Goal: Information Seeking & Learning: Compare options

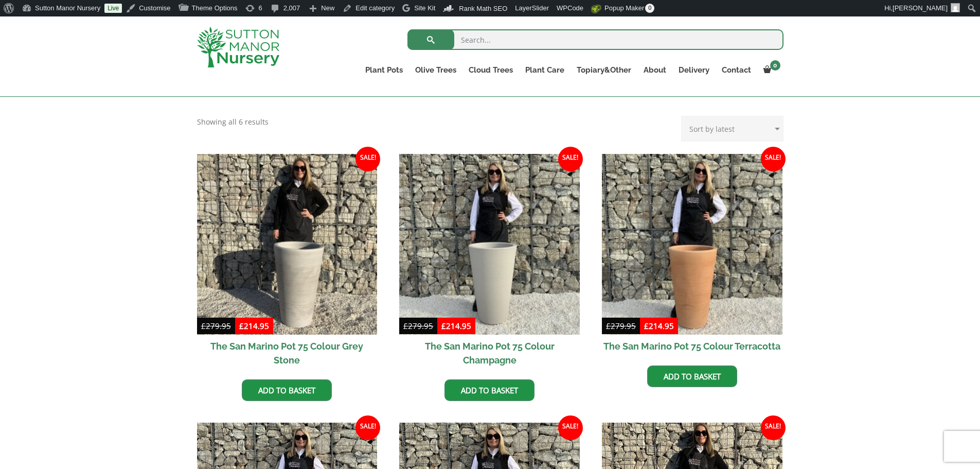
scroll to position [206, 0]
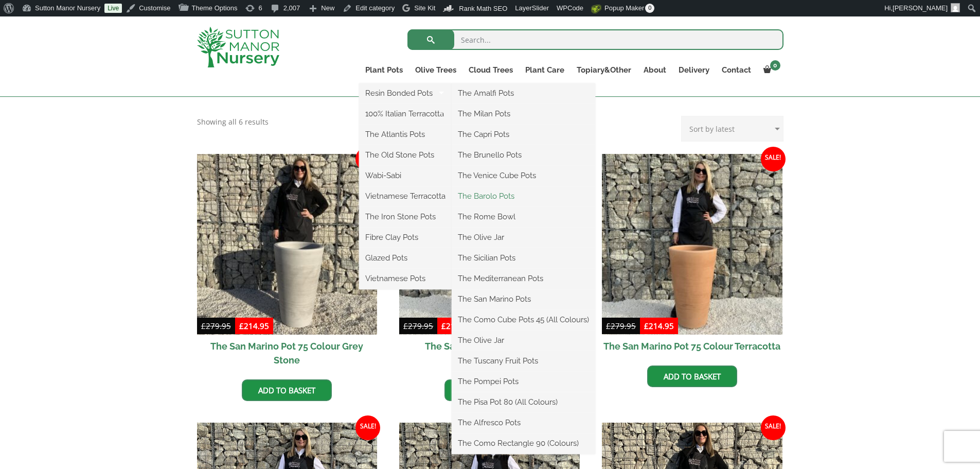
click at [482, 192] on link "The Barolo Pots" at bounding box center [524, 195] width 144 height 15
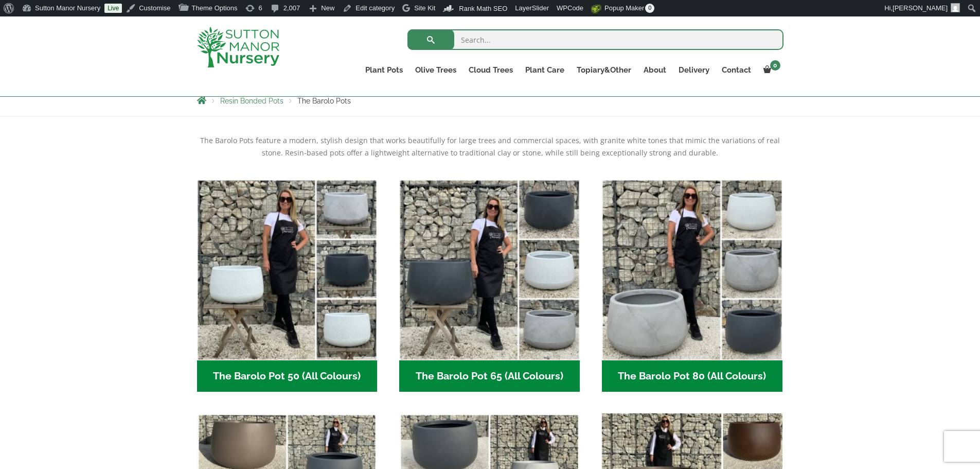
scroll to position [393, 0]
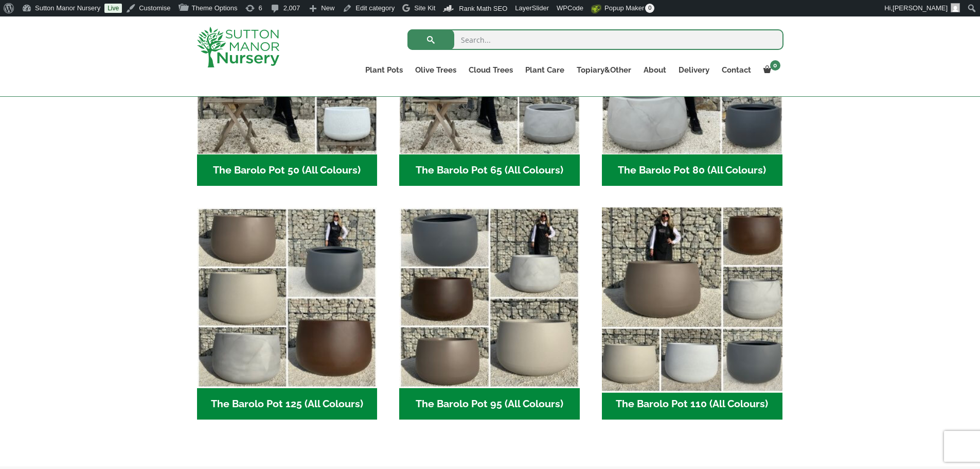
click at [657, 240] on ul "The Barolo Pot 50 (All Colours) (6) The Barolo Pot 65 (All Colours) (6) The Bar…" at bounding box center [490, 207] width 587 height 467
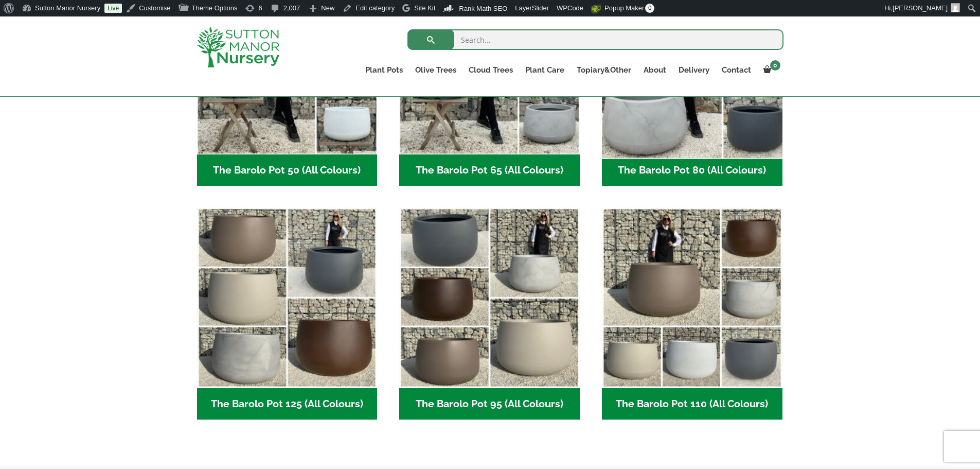
click at [677, 142] on img "Visit product category The Barolo Pot 80 (All Colours)" at bounding box center [691, 63] width 189 height 189
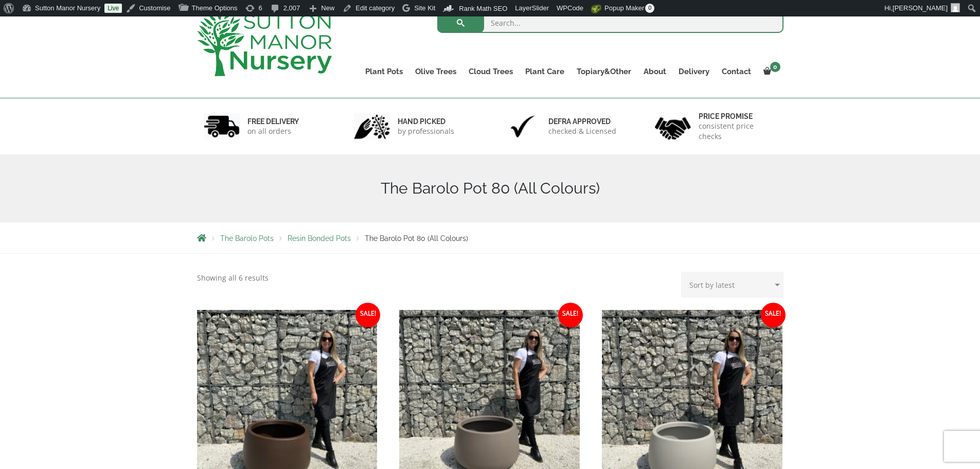
scroll to position [206, 0]
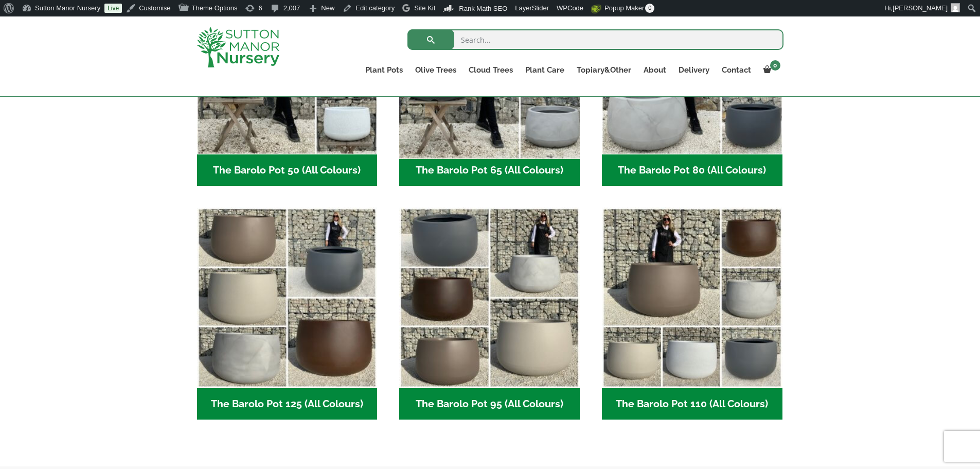
click at [565, 148] on img "Visit product category The Barolo Pot 65 (All Colours)" at bounding box center [489, 63] width 189 height 189
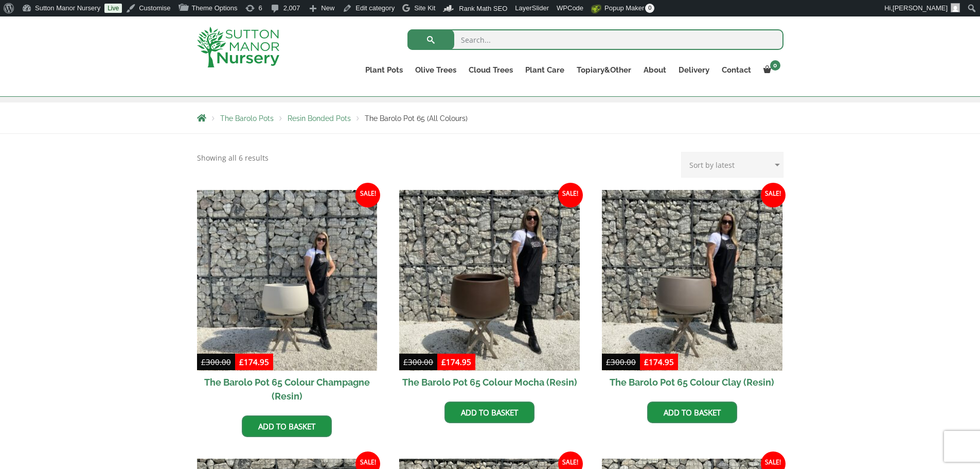
scroll to position [206, 0]
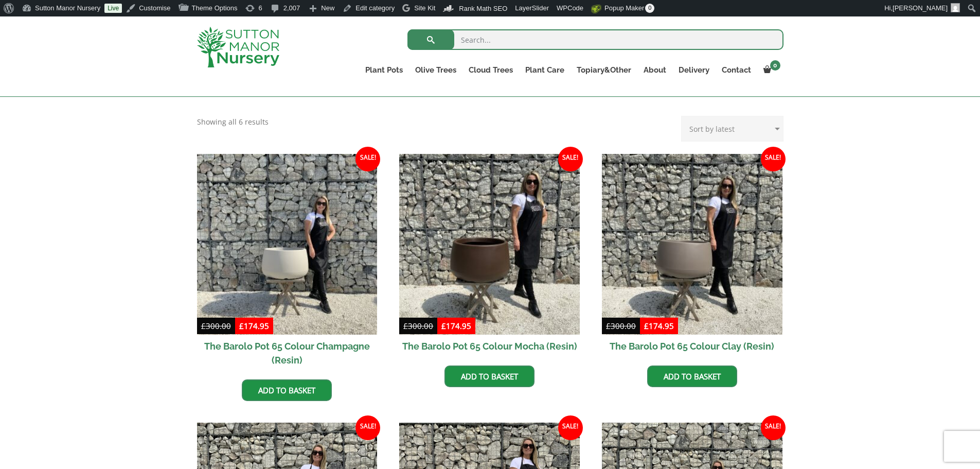
click at [248, 49] on img at bounding box center [238, 47] width 82 height 41
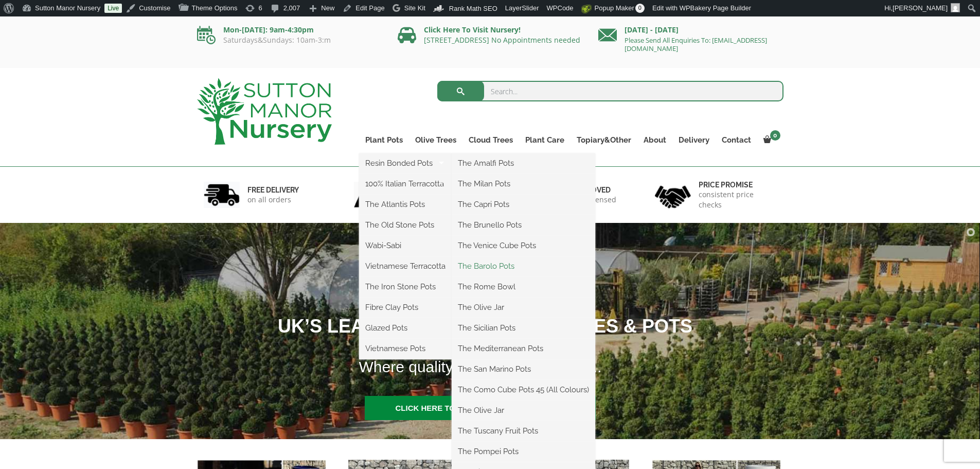
click at [508, 263] on link "The Barolo Pots" at bounding box center [524, 265] width 144 height 15
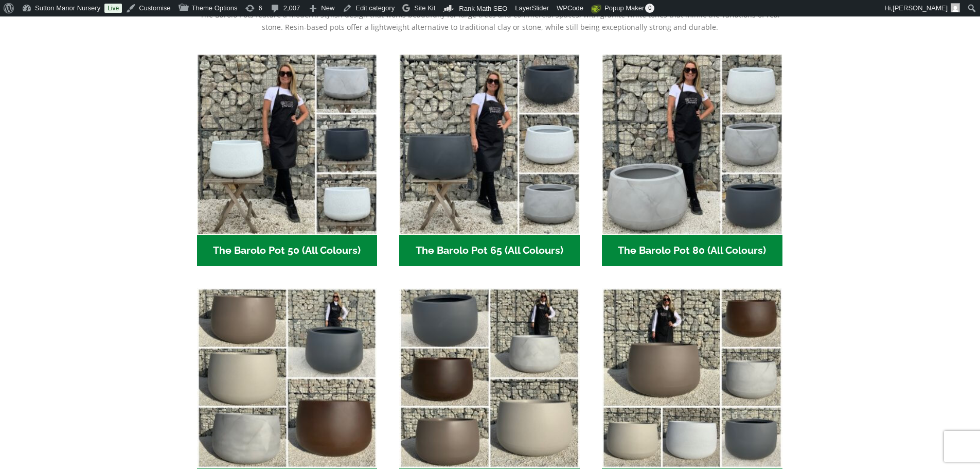
scroll to position [360, 0]
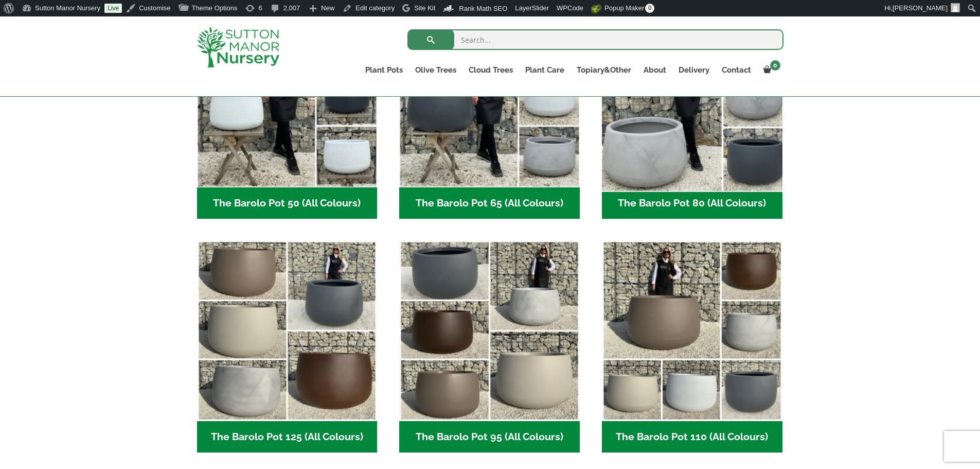
click at [708, 148] on img "Visit product category The Barolo Pot 80 (All Colours)" at bounding box center [691, 96] width 189 height 189
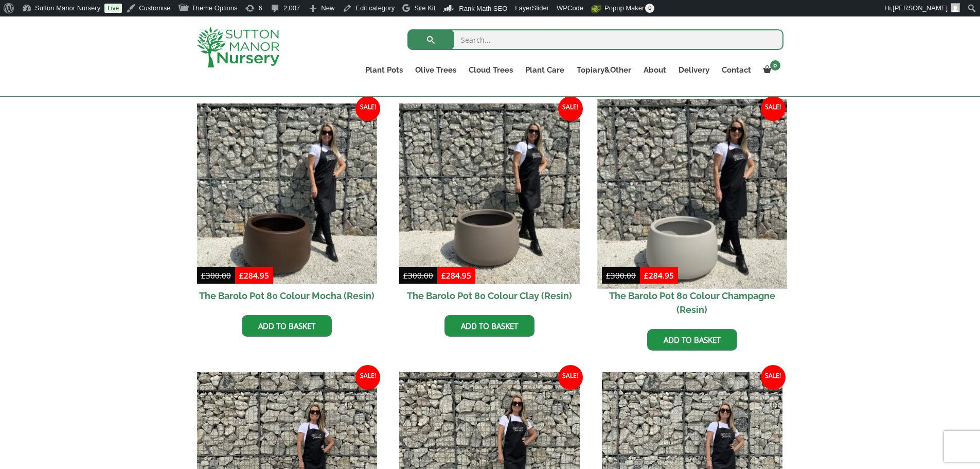
scroll to position [257, 0]
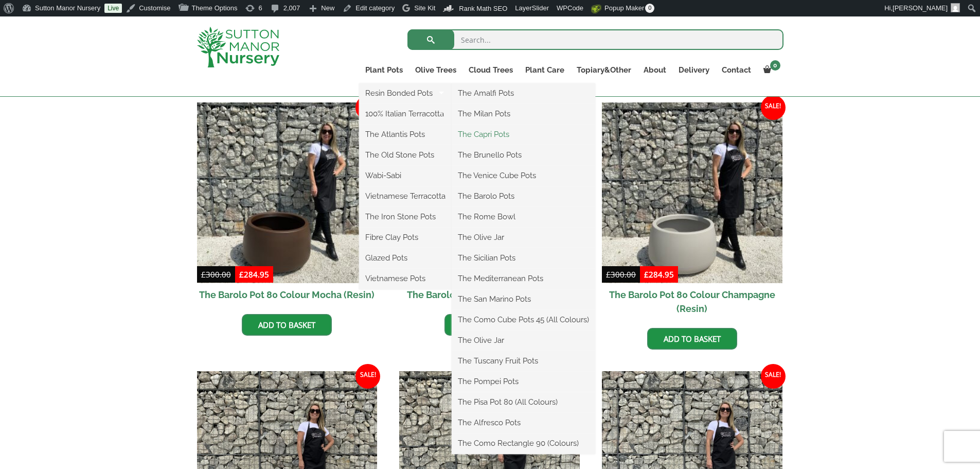
click at [488, 132] on link "The Capri Pots" at bounding box center [524, 134] width 144 height 15
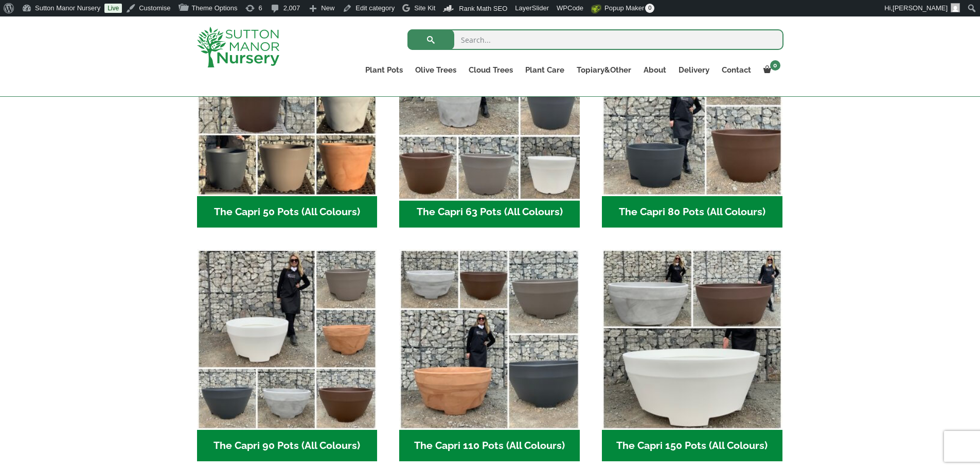
scroll to position [360, 0]
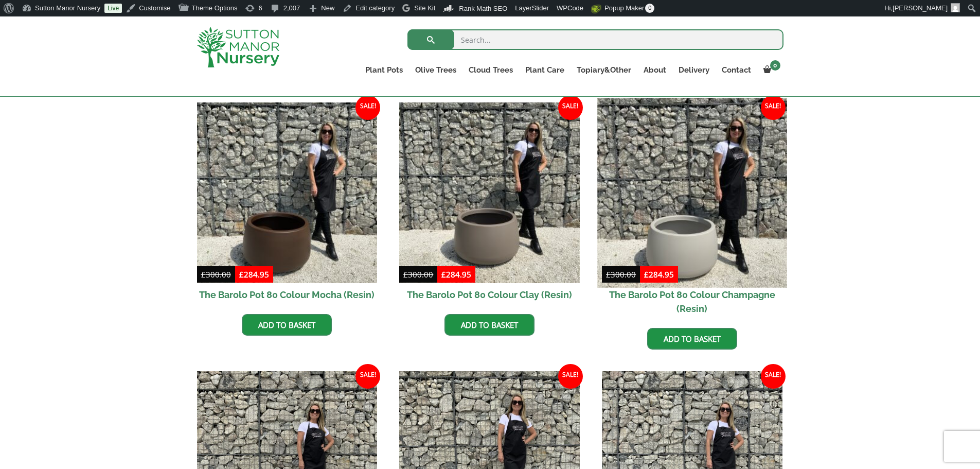
scroll to position [276, 0]
click at [715, 232] on img at bounding box center [691, 192] width 189 height 189
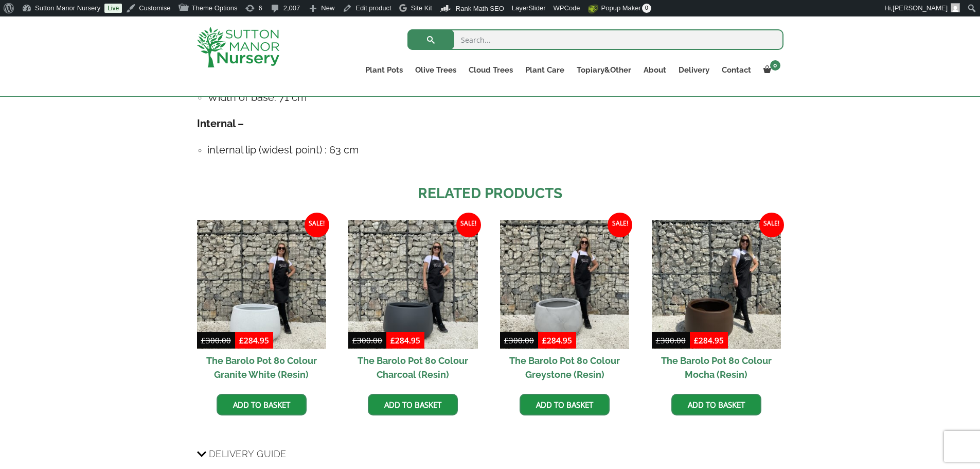
scroll to position [669, 0]
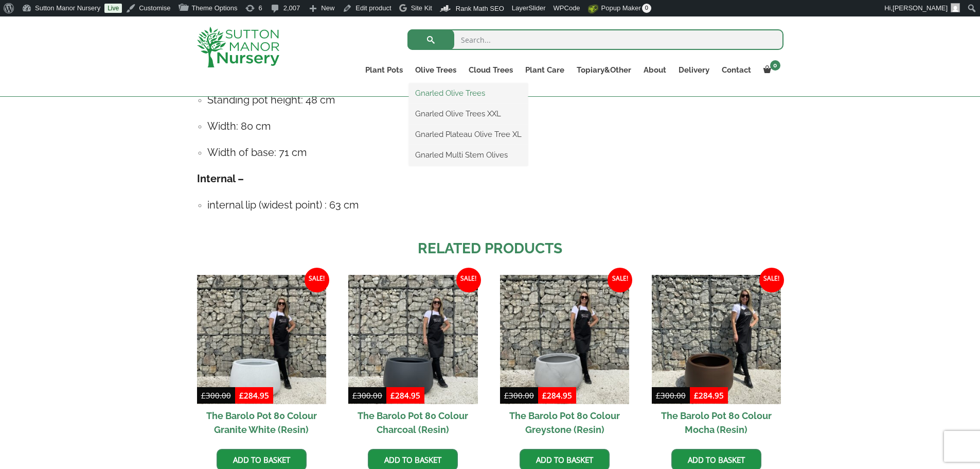
click at [456, 90] on link "Gnarled Olive Trees" at bounding box center [468, 92] width 119 height 15
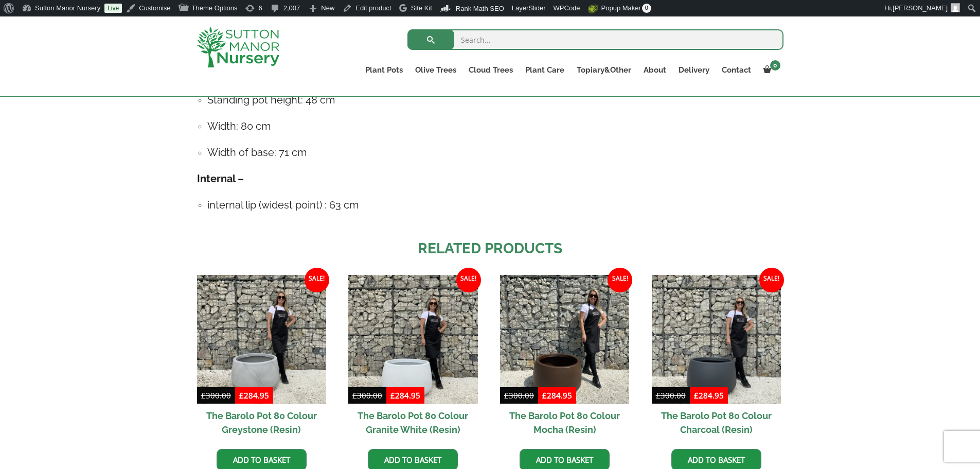
click at [280, 43] on div at bounding box center [249, 46] width 120 height 61
click at [242, 43] on img at bounding box center [238, 47] width 82 height 41
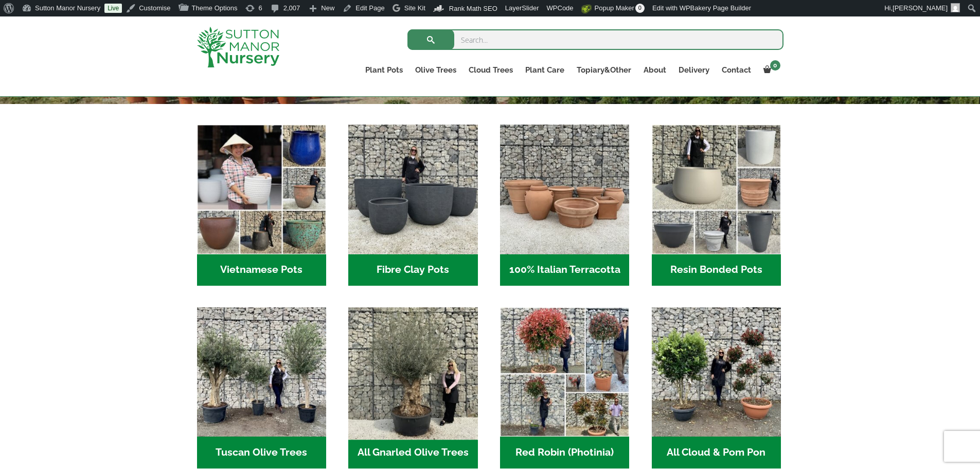
scroll to position [412, 0]
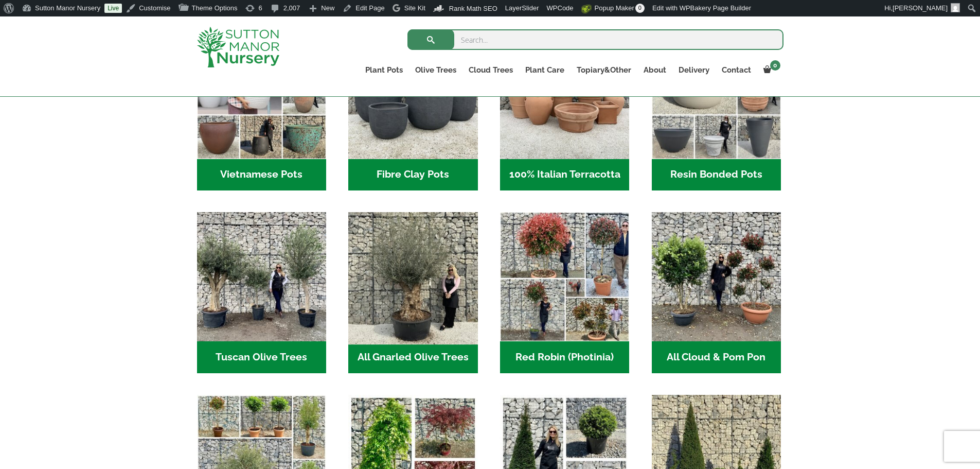
click at [411, 262] on img "Visit product category All Gnarled Olive Trees" at bounding box center [413, 277] width 136 height 136
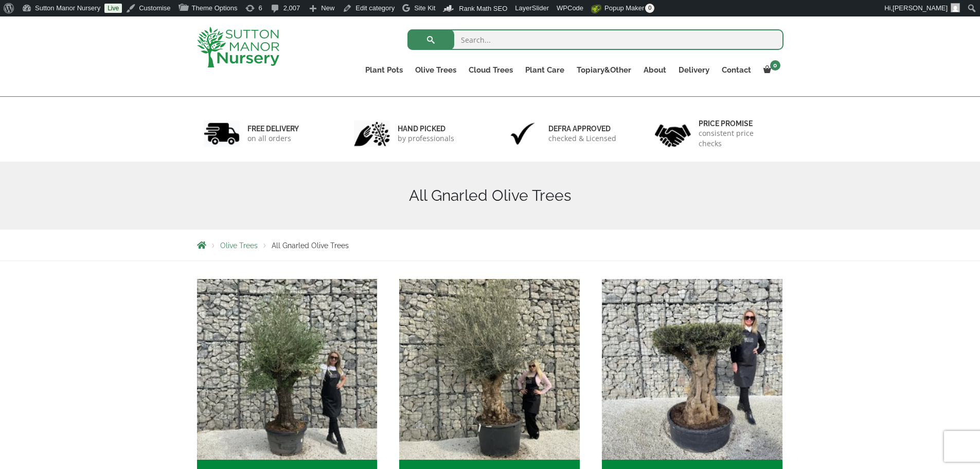
scroll to position [154, 0]
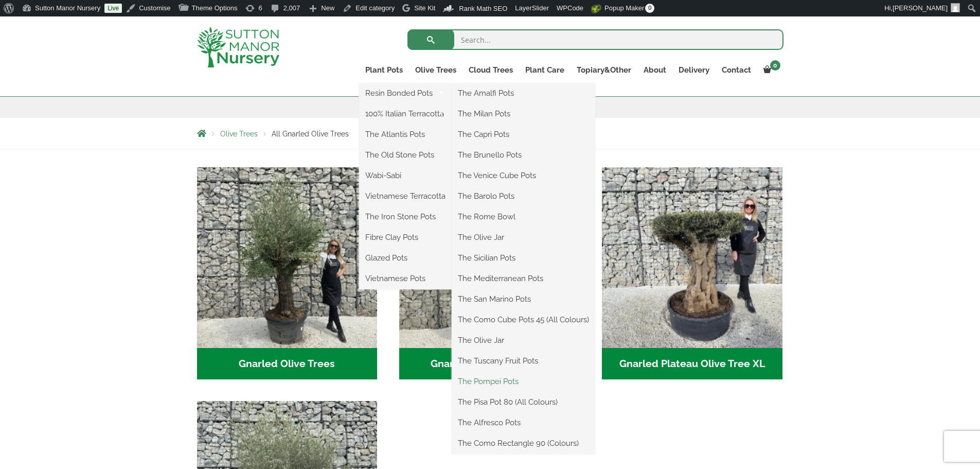
click at [494, 383] on link "The Pompei Pots" at bounding box center [524, 381] width 144 height 15
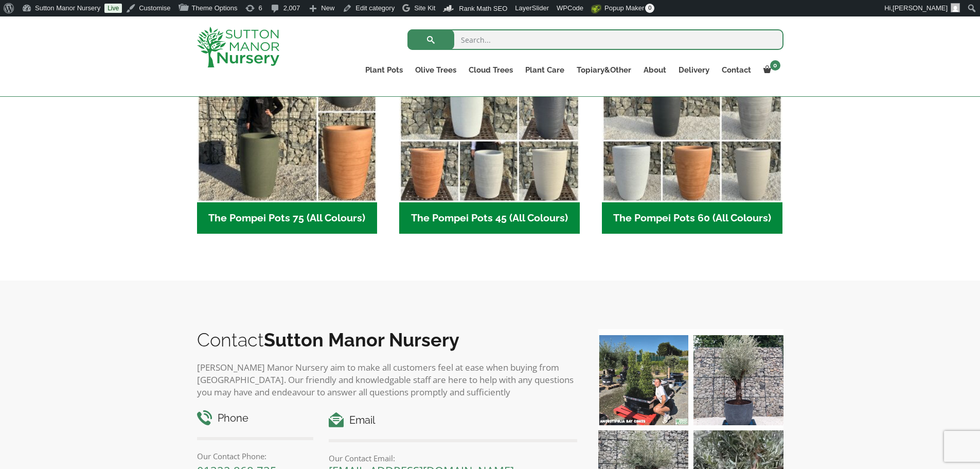
scroll to position [360, 0]
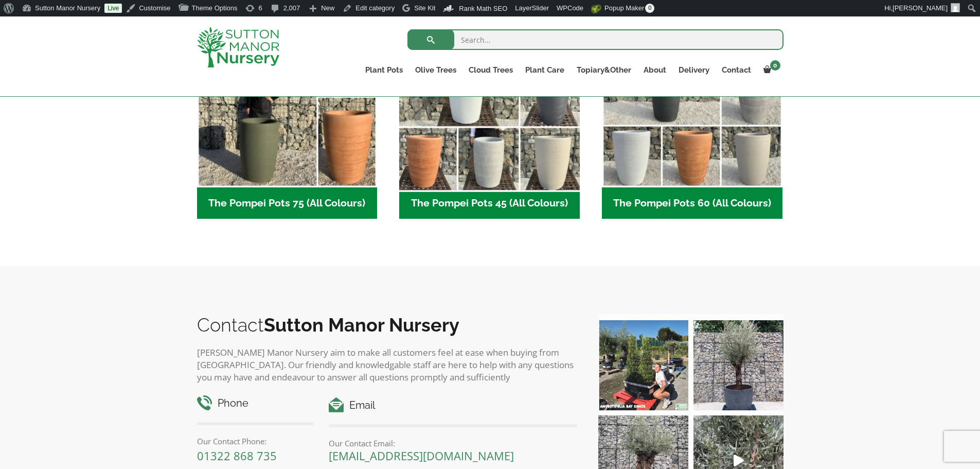
click at [473, 146] on img "Visit product category The Pompei Pots 45 (All Colours)" at bounding box center [489, 96] width 189 height 189
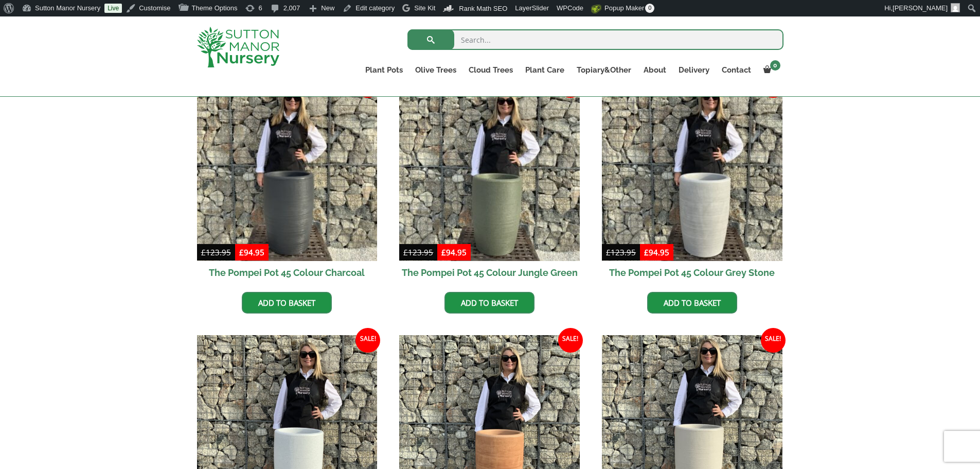
scroll to position [309, 0]
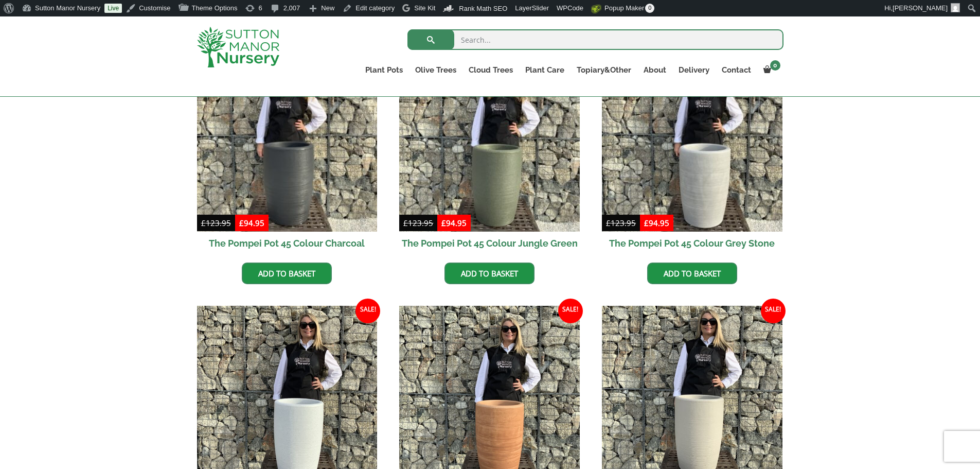
click at [242, 46] on img at bounding box center [238, 47] width 82 height 41
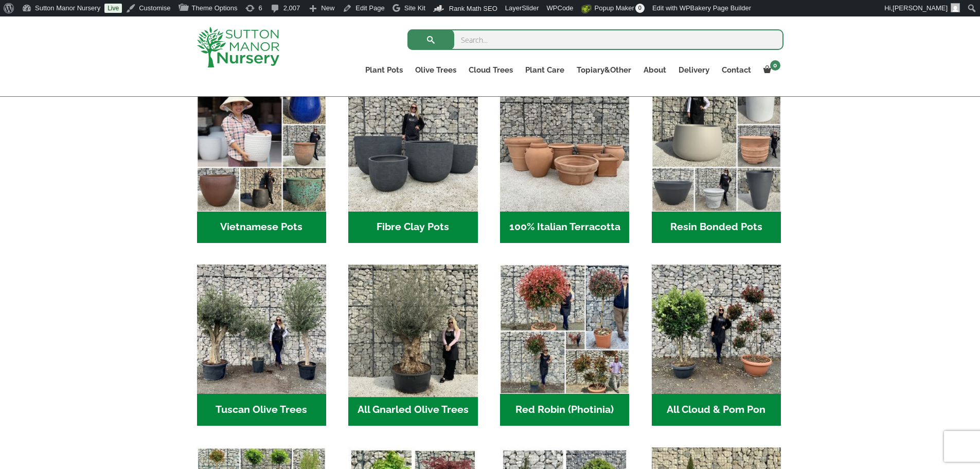
scroll to position [360, 0]
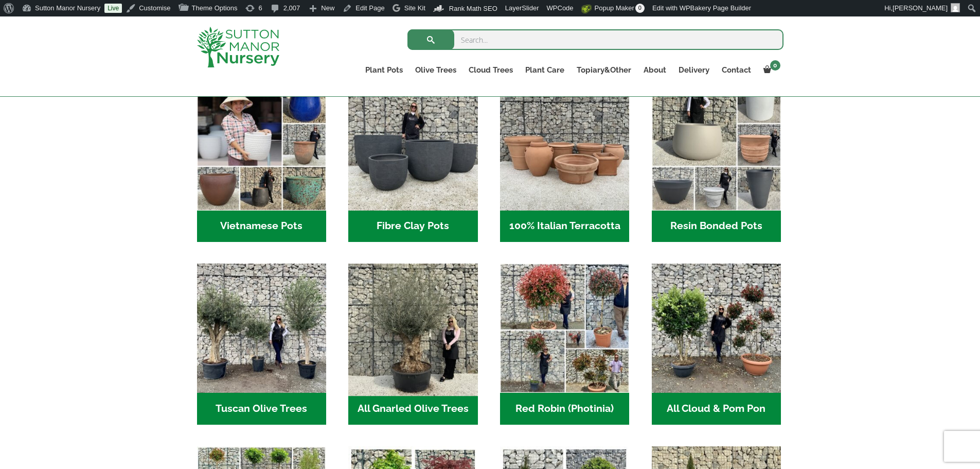
click at [426, 351] on img "Visit product category All Gnarled Olive Trees" at bounding box center [413, 328] width 136 height 136
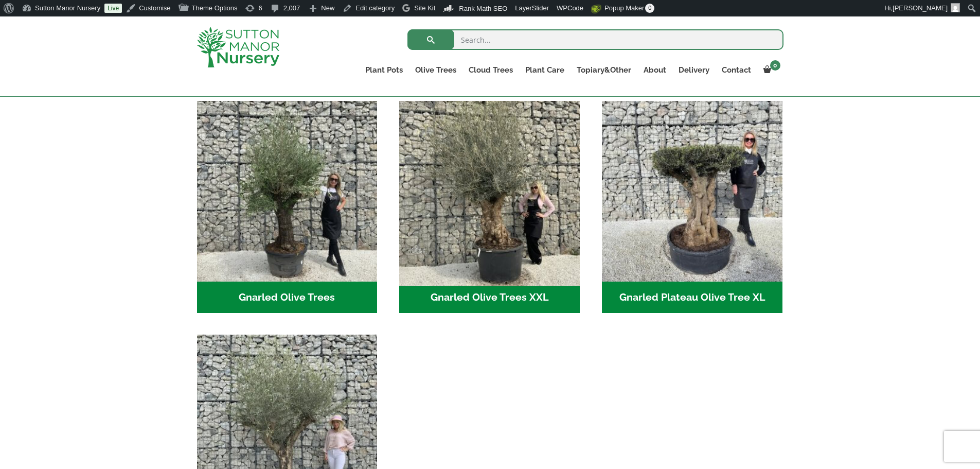
scroll to position [206, 0]
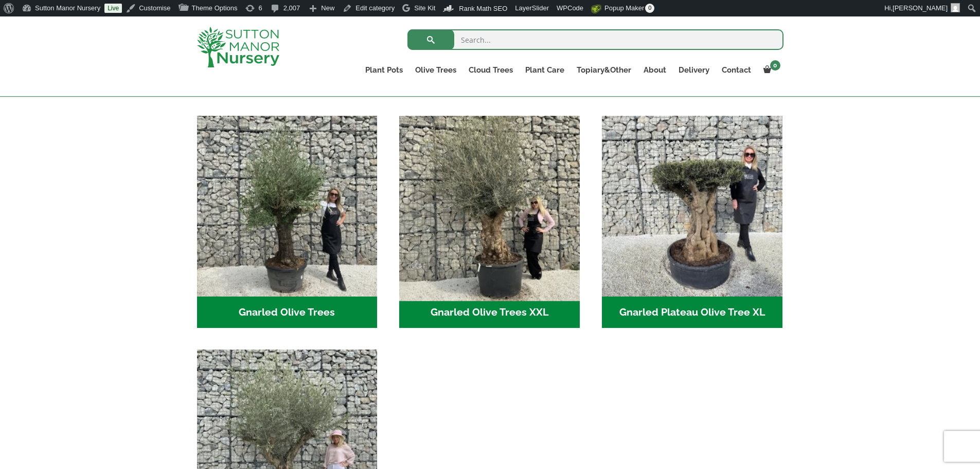
drag, startPoint x: 497, startPoint y: 238, endPoint x: 506, endPoint y: 247, distance: 12.4
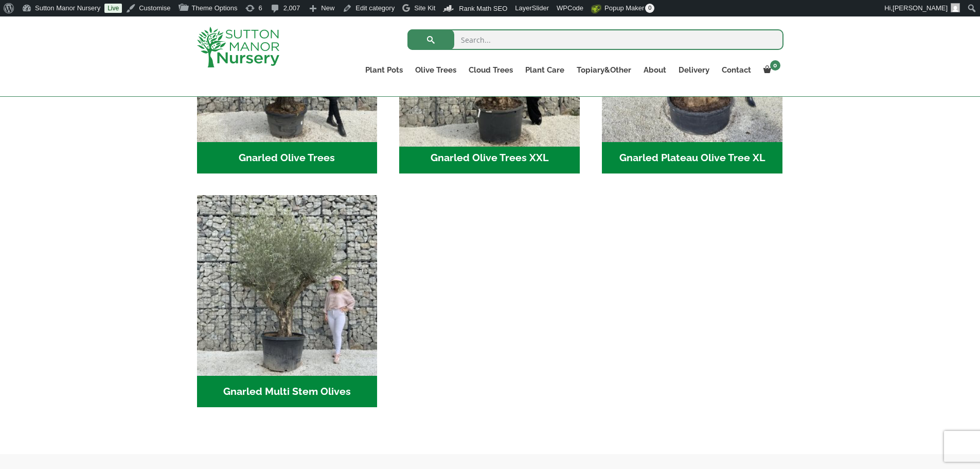
scroll to position [257, 0]
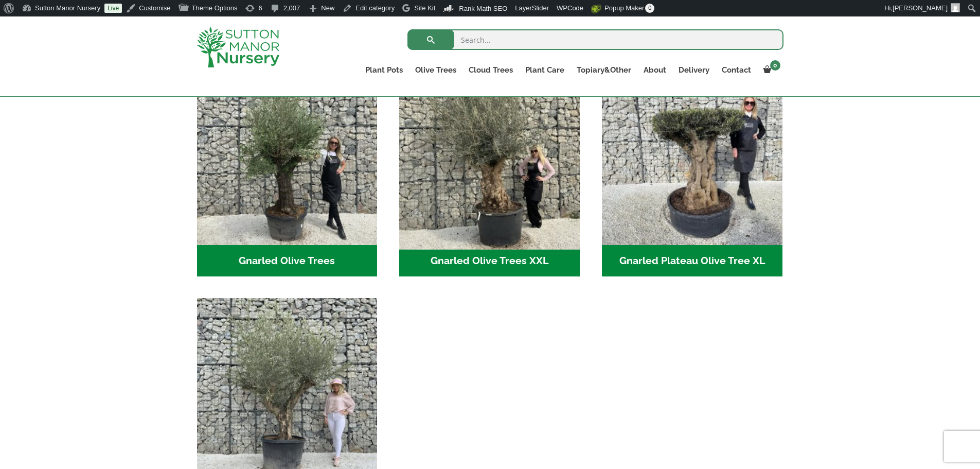
click at [497, 182] on img "Visit product category Gnarled Olive Trees XXL" at bounding box center [489, 154] width 189 height 189
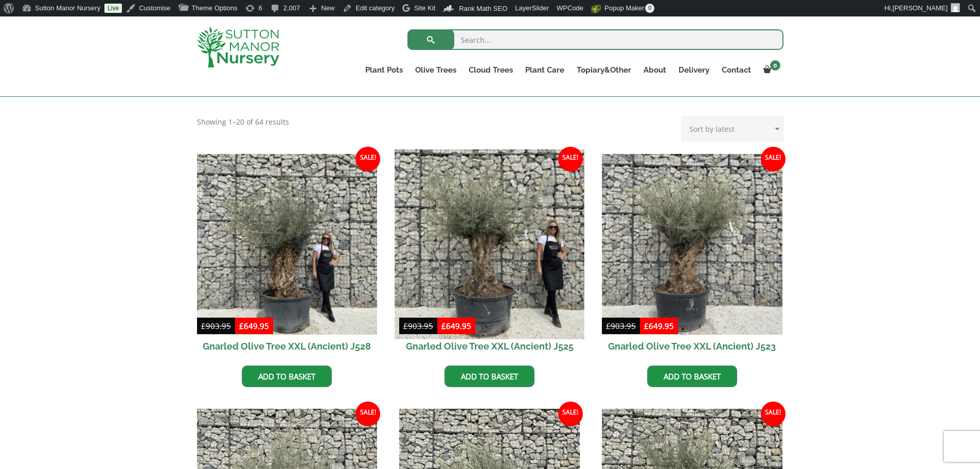
click at [546, 267] on img at bounding box center [489, 243] width 189 height 189
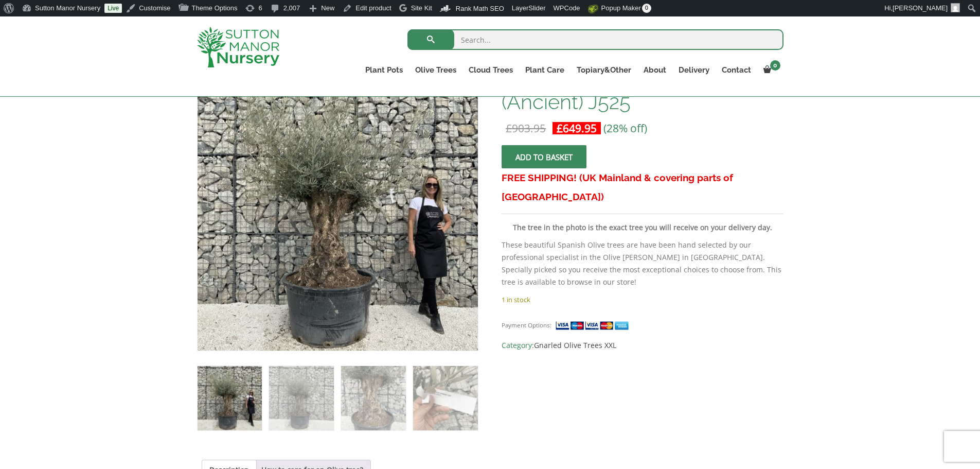
scroll to position [154, 0]
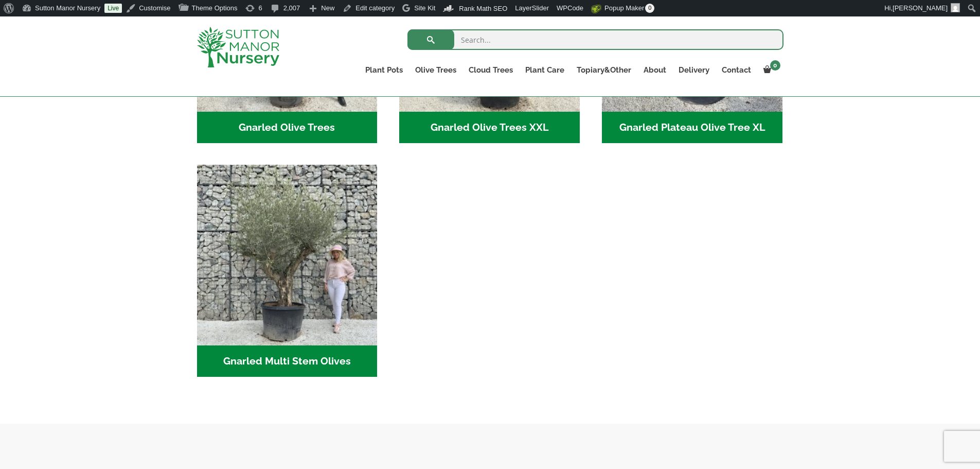
scroll to position [412, 0]
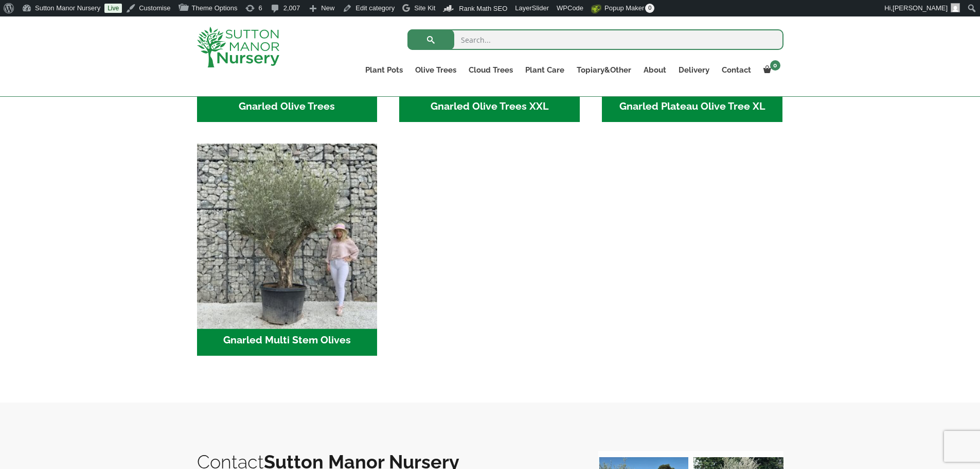
click at [266, 312] on img "Visit product category Gnarled Multi Stem Olives" at bounding box center [286, 233] width 189 height 189
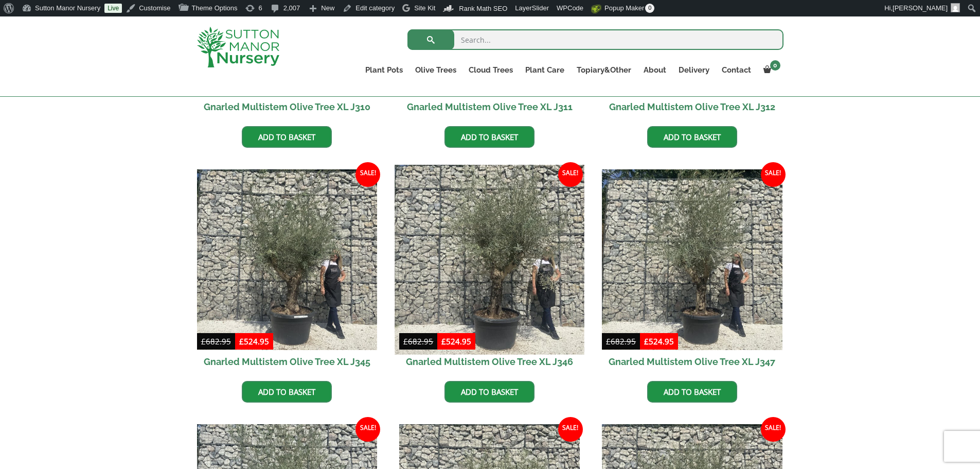
scroll to position [875, 0]
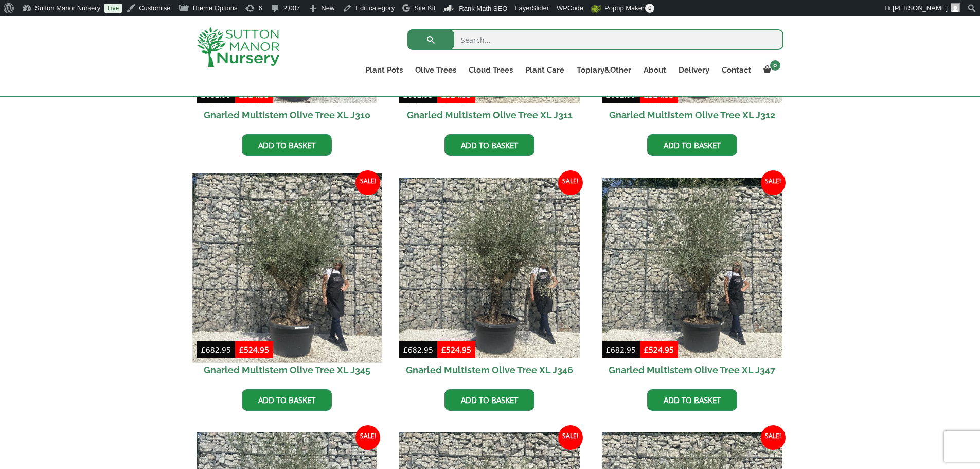
click at [279, 292] on img at bounding box center [286, 267] width 189 height 189
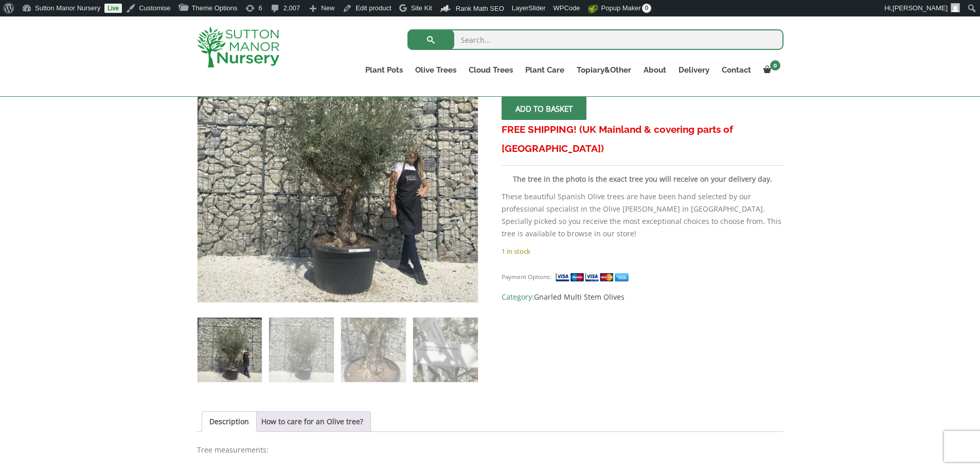
scroll to position [206, 0]
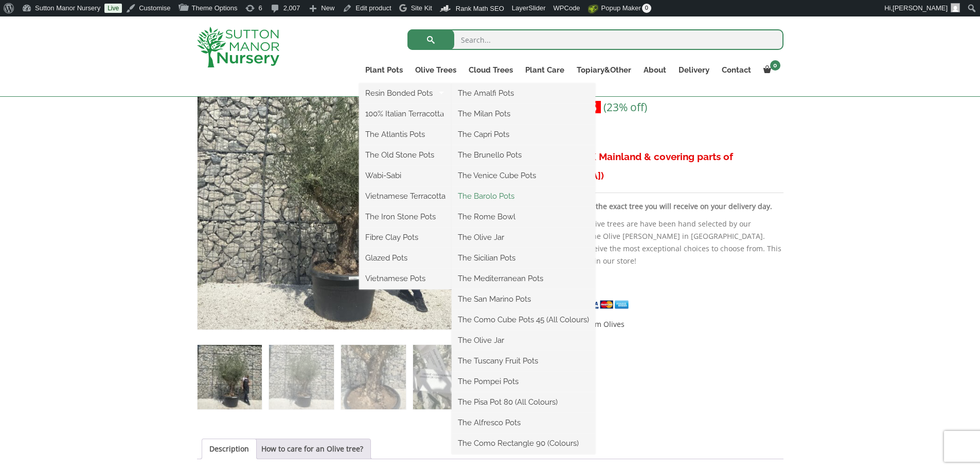
click at [492, 197] on link "The Barolo Pots" at bounding box center [524, 195] width 144 height 15
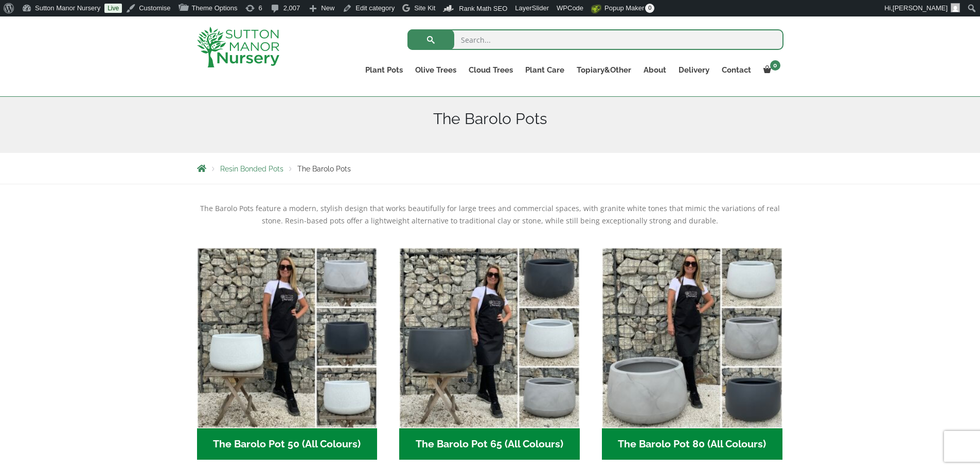
scroll to position [51, 0]
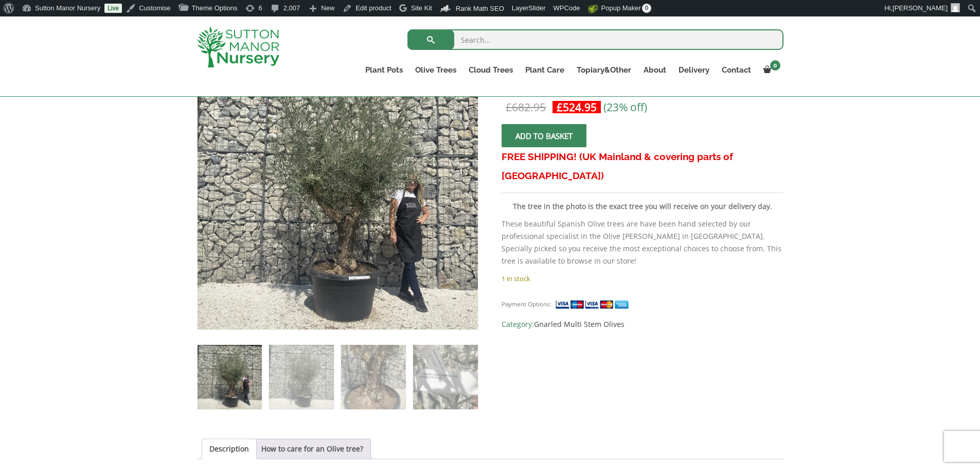
click at [245, 46] on img at bounding box center [238, 47] width 82 height 41
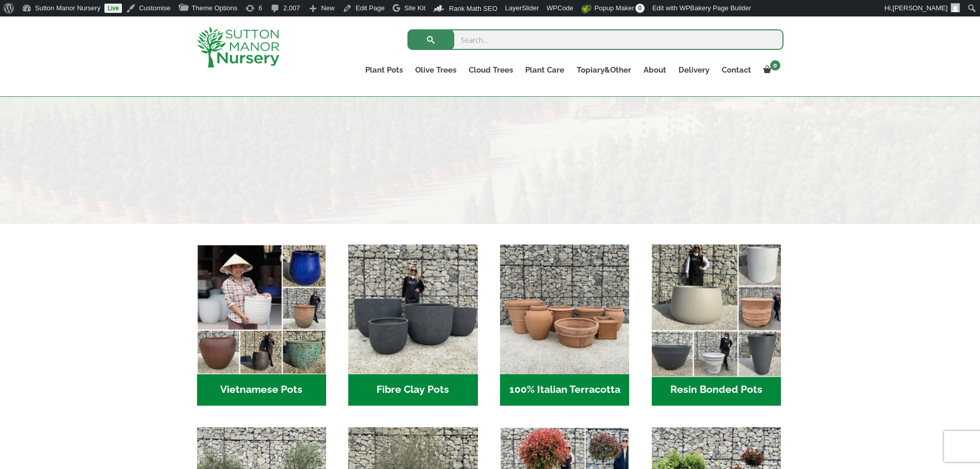
scroll to position [257, 0]
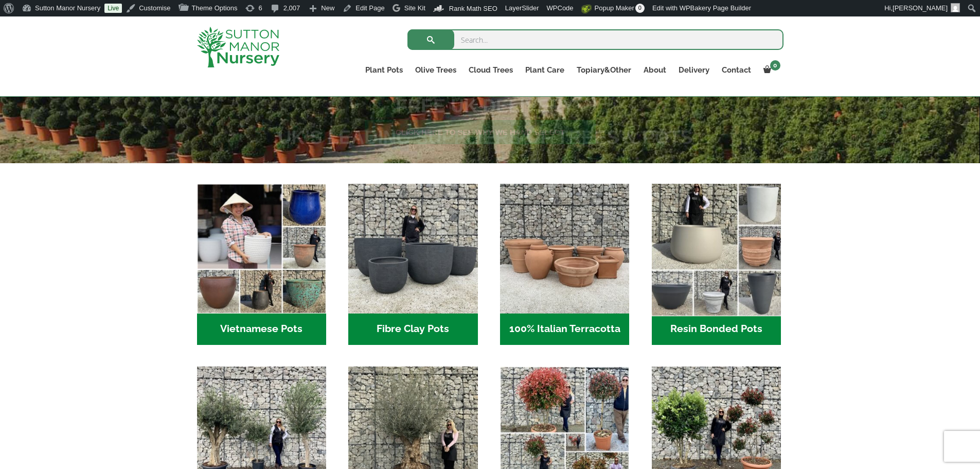
click at [737, 274] on img "Visit product category Resin Bonded Pots" at bounding box center [716, 249] width 136 height 136
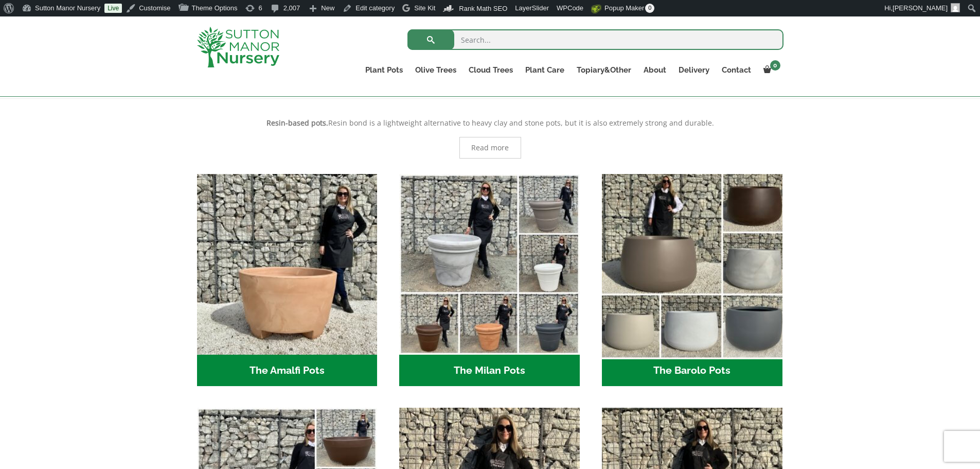
scroll to position [206, 0]
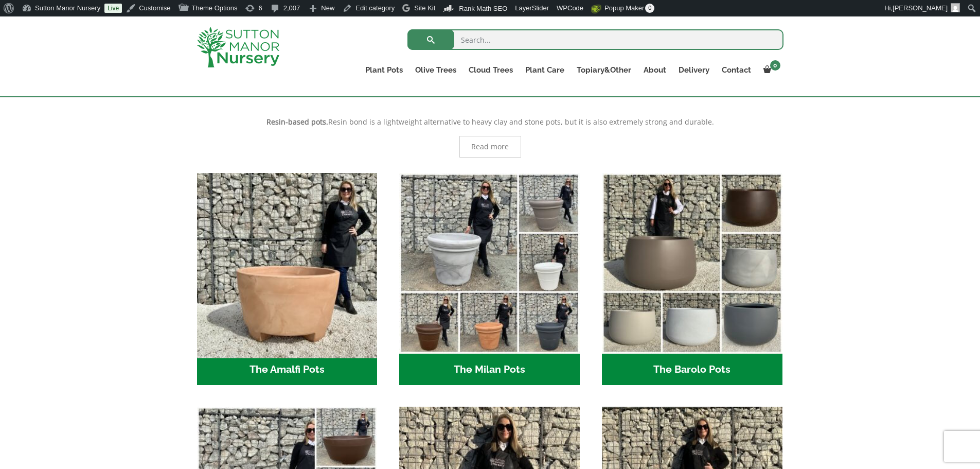
click at [330, 279] on img "Visit product category The Amalfi Pots" at bounding box center [286, 262] width 189 height 189
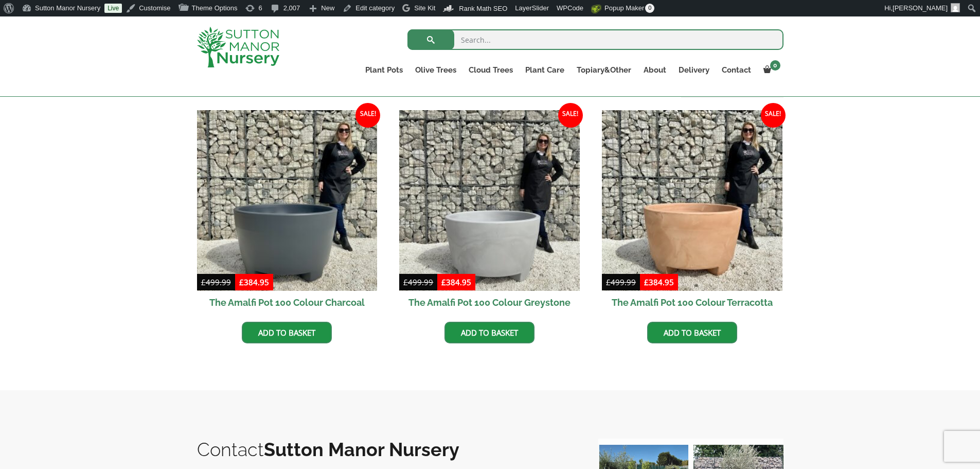
scroll to position [309, 0]
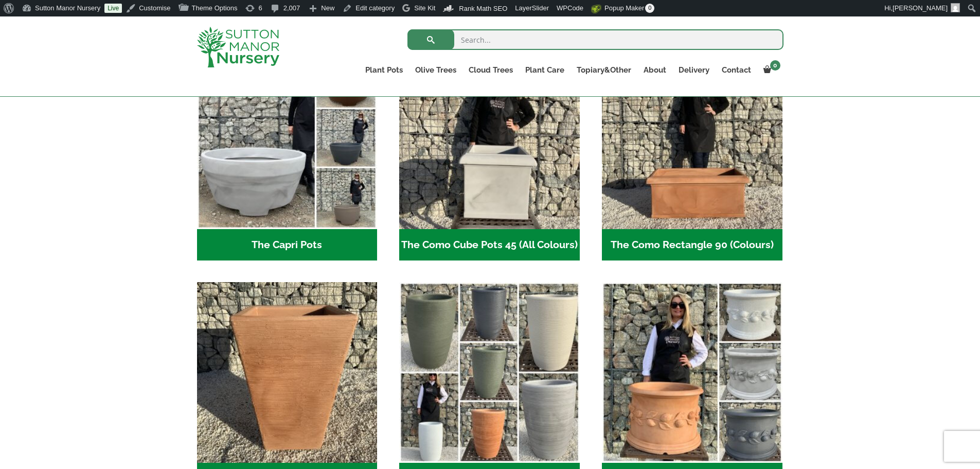
scroll to position [566, 0]
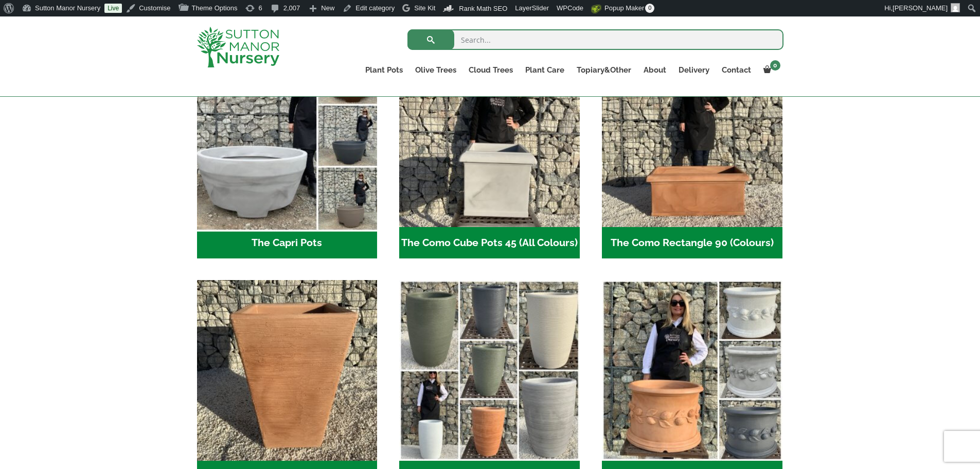
click at [271, 179] on img "Visit product category The Capri Pots" at bounding box center [286, 136] width 189 height 189
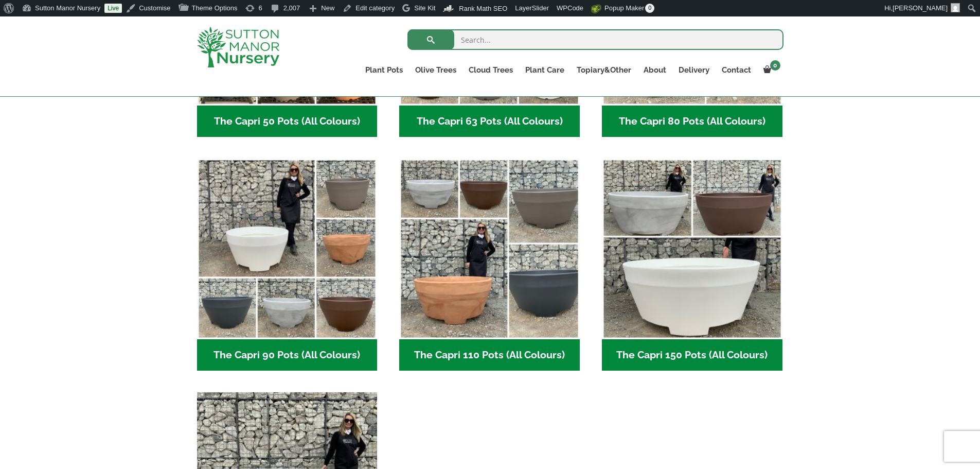
scroll to position [463, 0]
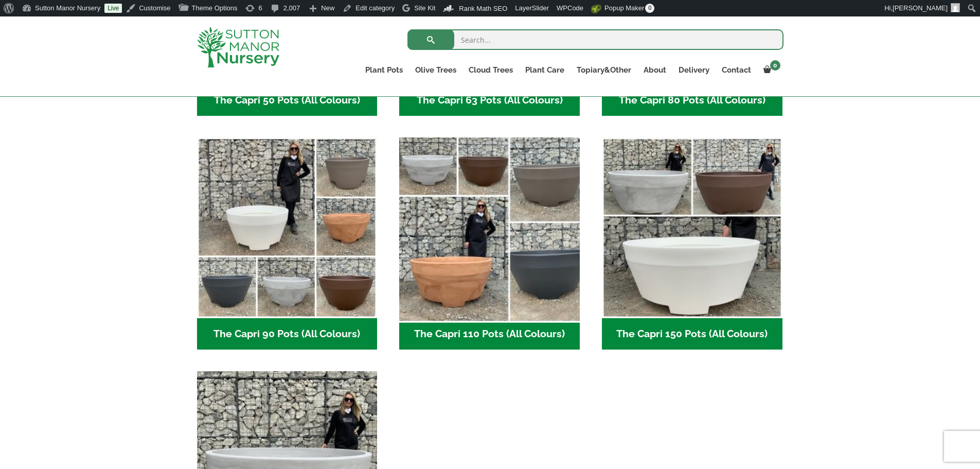
click at [456, 256] on img "Visit product category The Capri 110 Pots (All Colours)" at bounding box center [489, 227] width 189 height 189
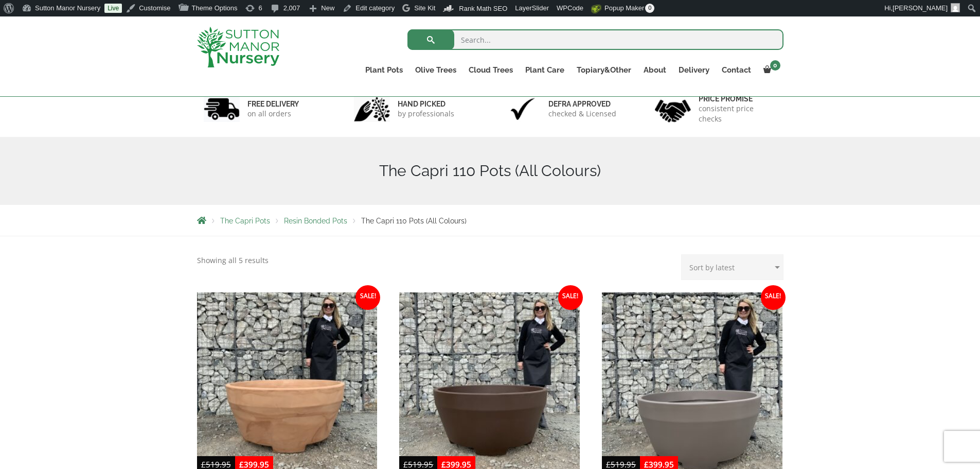
scroll to position [309, 0]
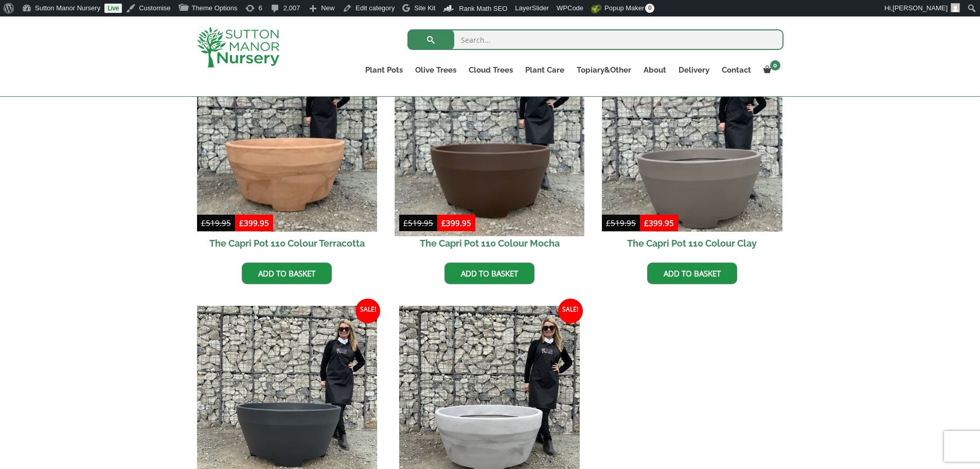
click at [476, 168] on img at bounding box center [489, 140] width 189 height 189
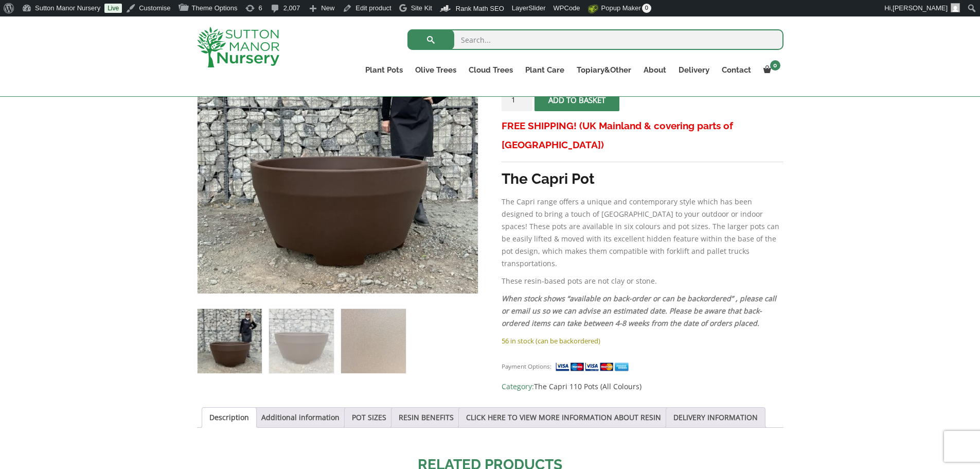
scroll to position [257, 0]
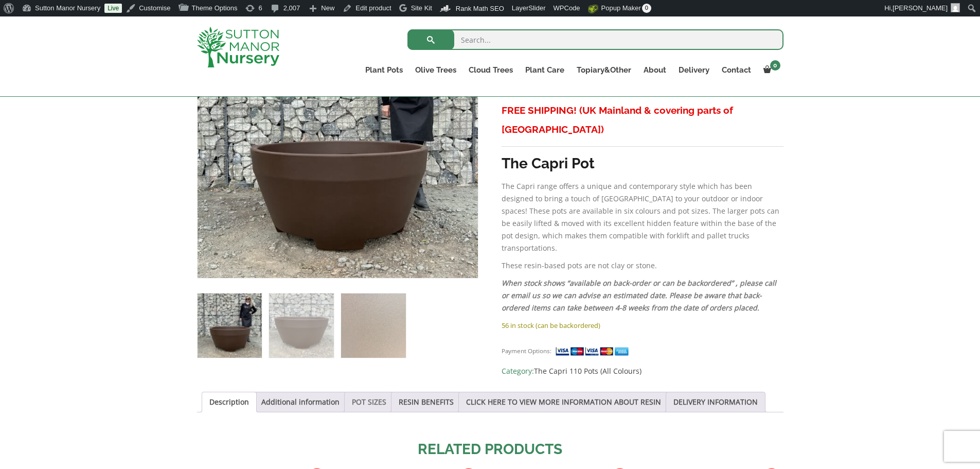
click at [358, 392] on link "POT SIZES" at bounding box center [369, 402] width 34 height 20
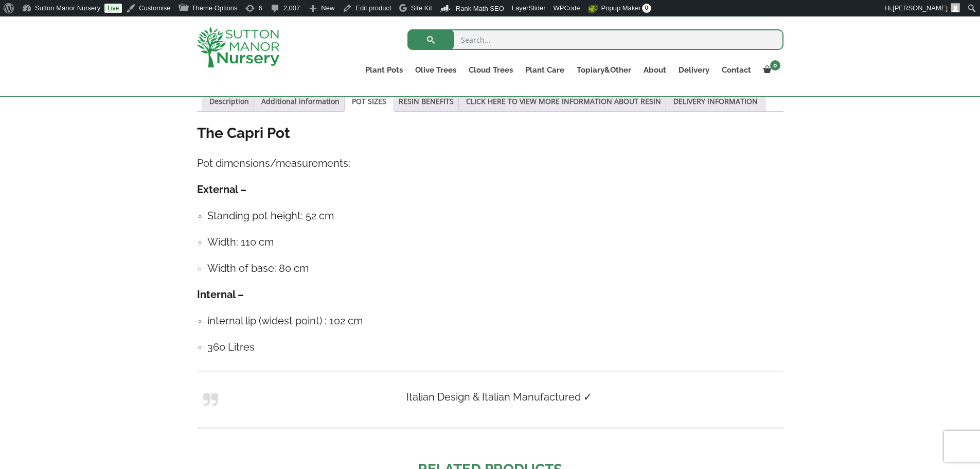
scroll to position [566, 0]
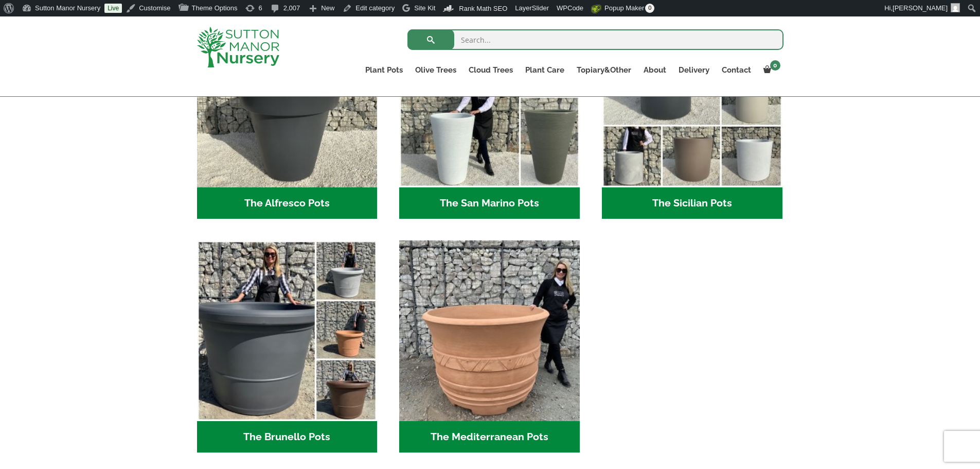
scroll to position [1338, 0]
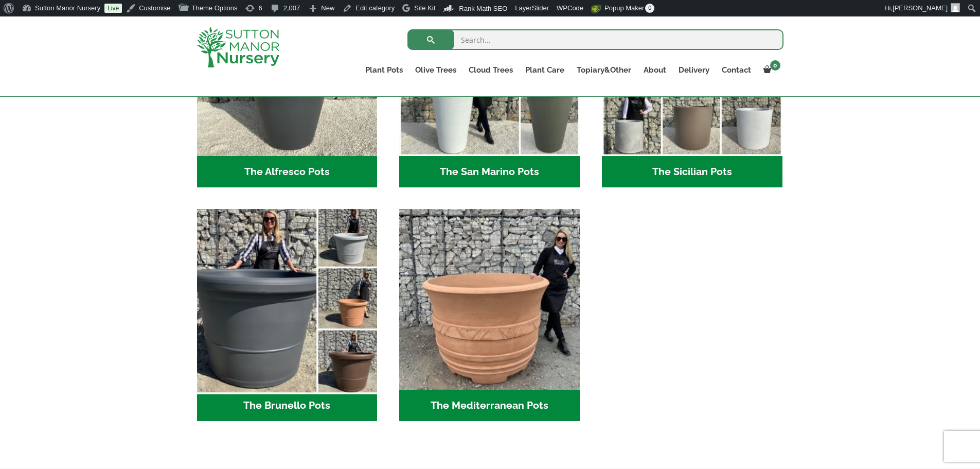
click at [295, 304] on img "Visit product category The Brunello Pots" at bounding box center [286, 299] width 189 height 189
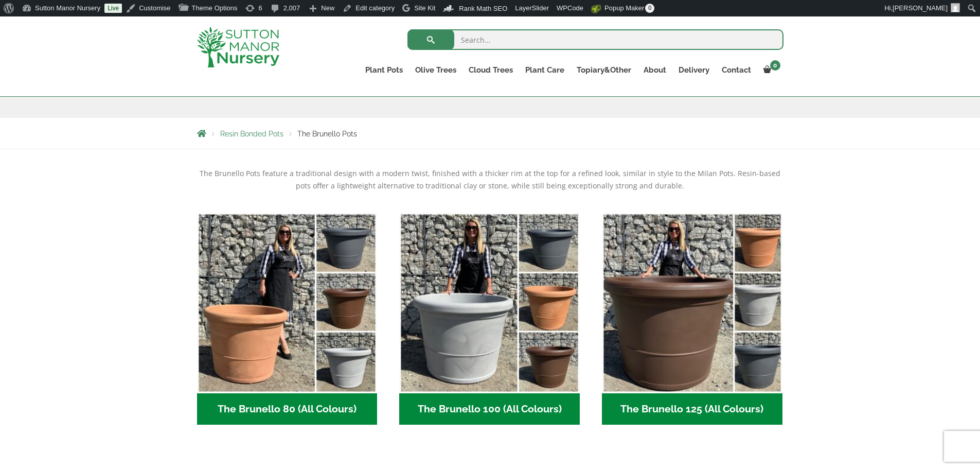
scroll to position [103, 0]
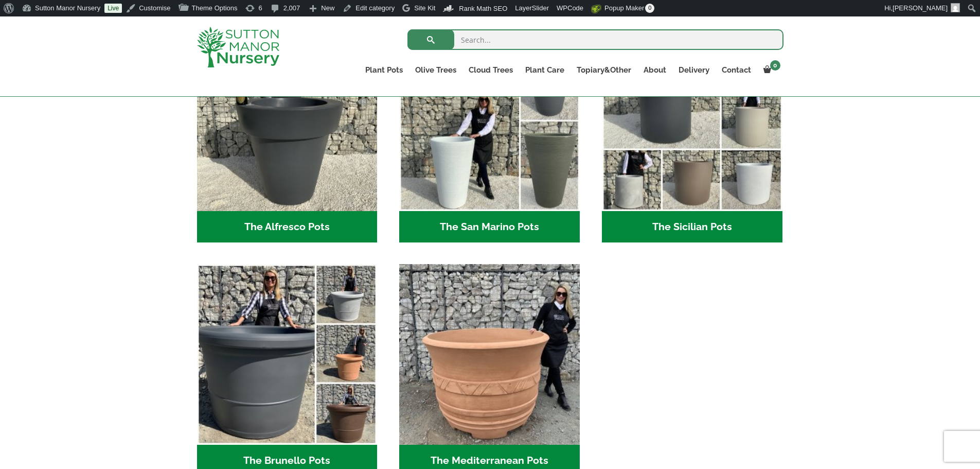
scroll to position [1286, 0]
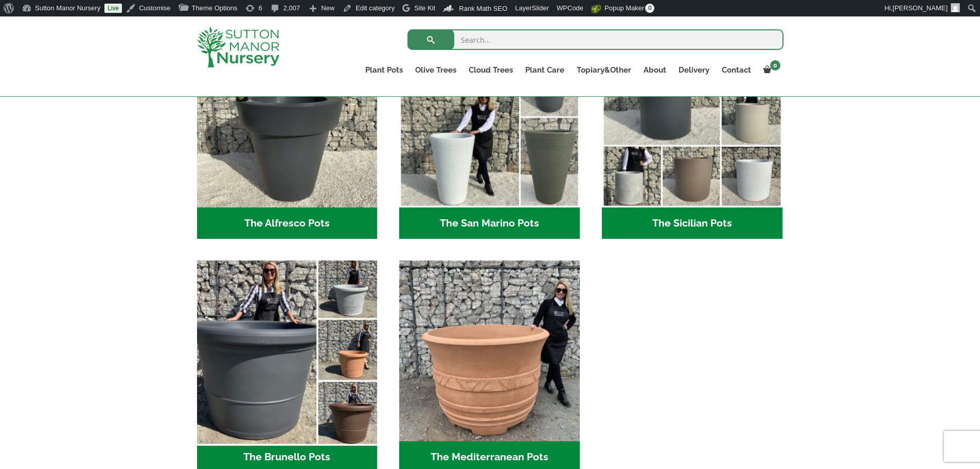
click at [320, 311] on img "Visit product category The Brunello Pots" at bounding box center [286, 350] width 189 height 189
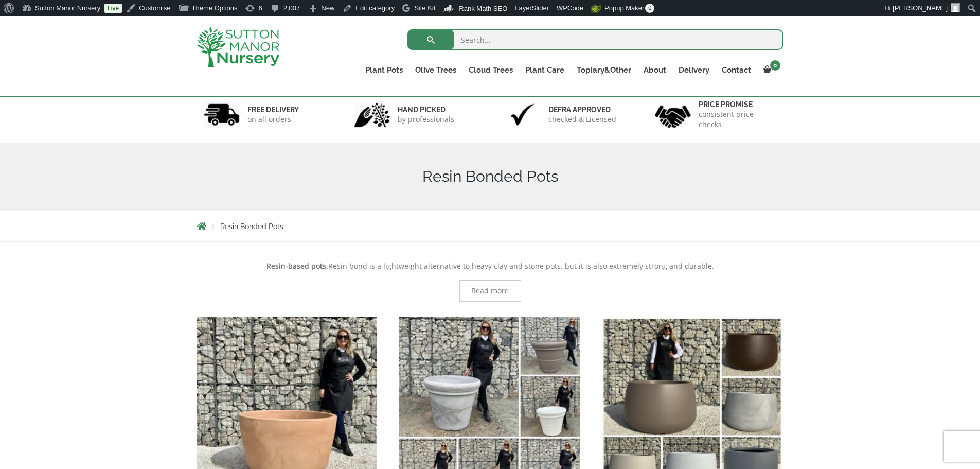
scroll to position [51, 0]
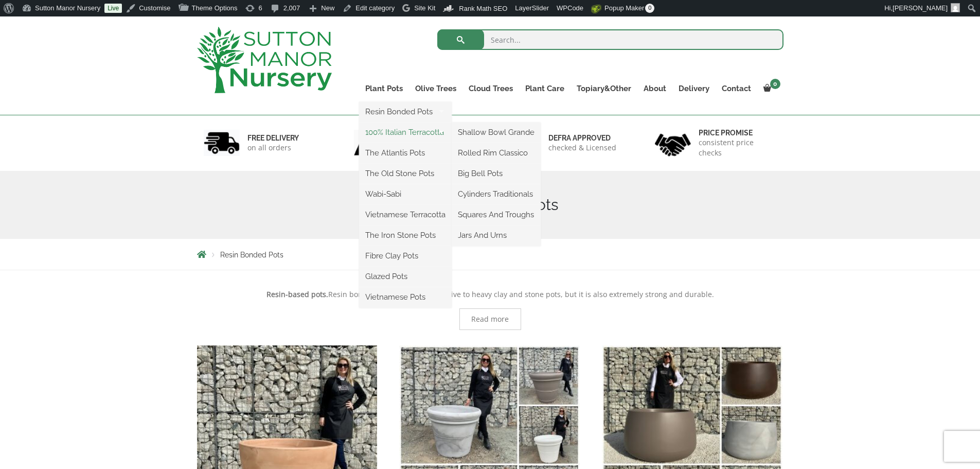
click at [395, 131] on link "100% Italian Terracotta" at bounding box center [405, 132] width 93 height 15
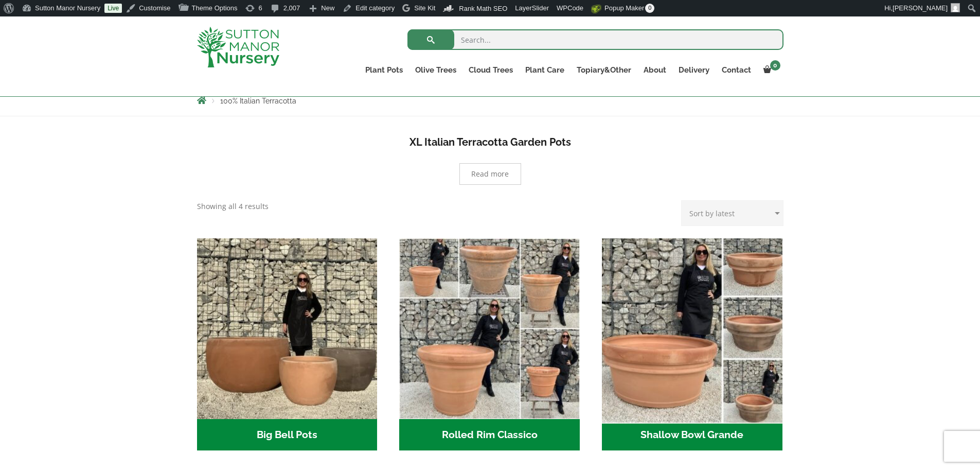
scroll to position [257, 0]
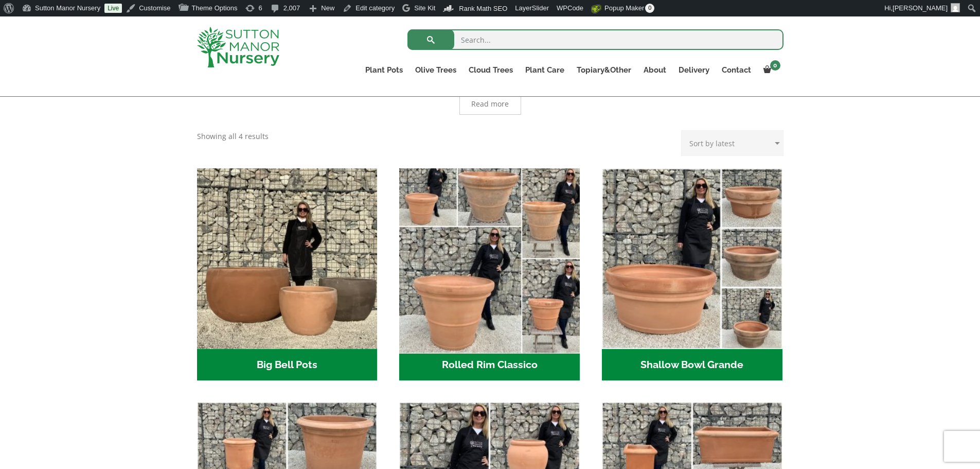
click at [490, 240] on img "Visit product category Rolled Rim Classico" at bounding box center [489, 258] width 189 height 189
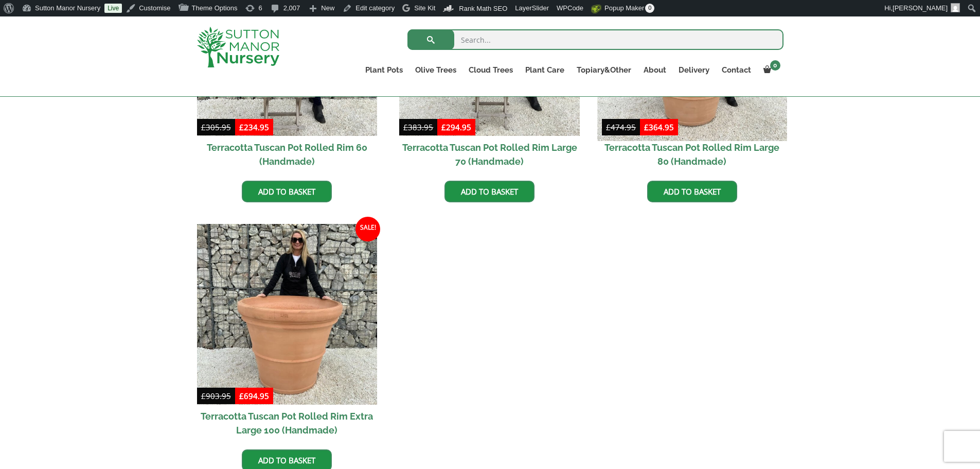
scroll to position [926, 0]
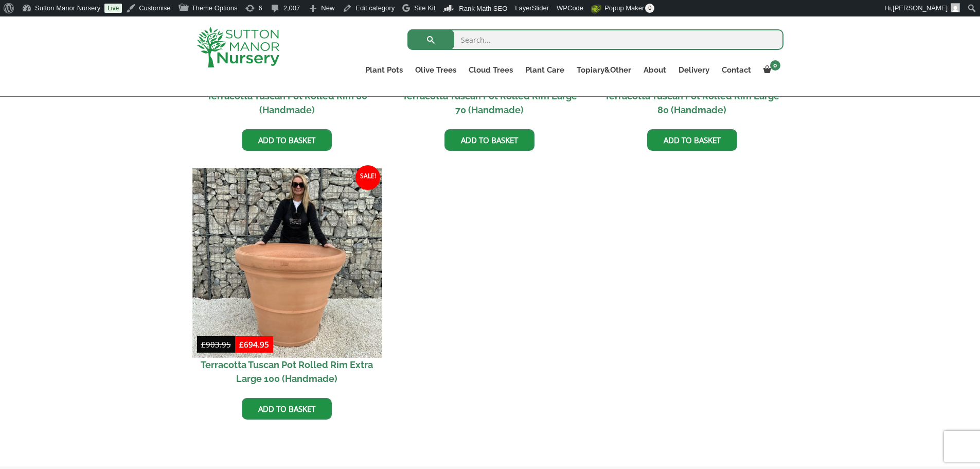
click at [276, 273] on img at bounding box center [286, 262] width 189 height 189
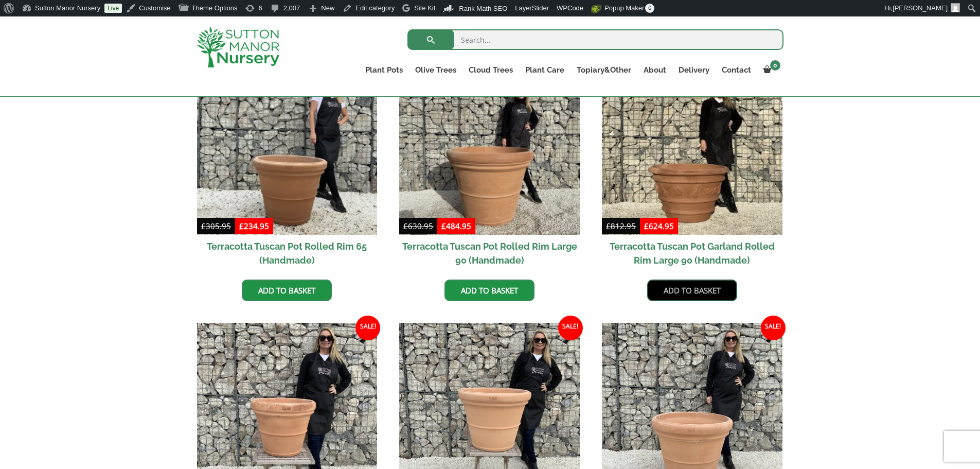
scroll to position [463, 0]
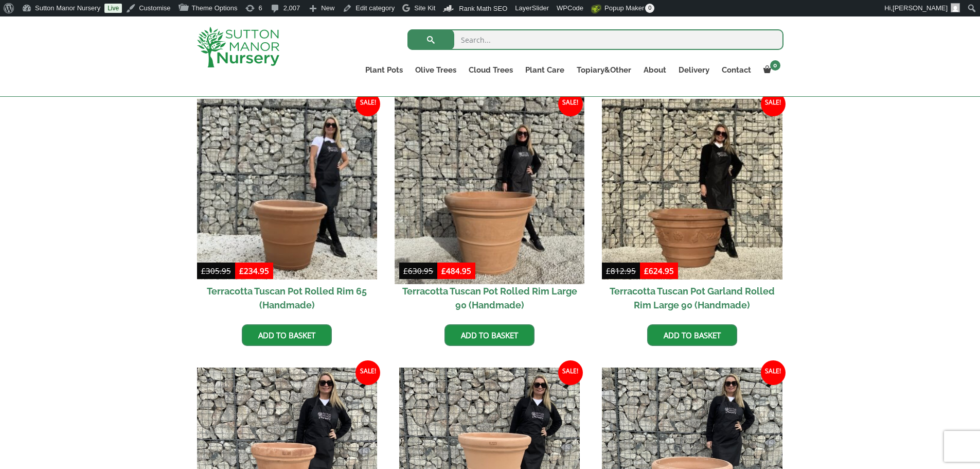
click at [509, 194] on img at bounding box center [489, 188] width 189 height 189
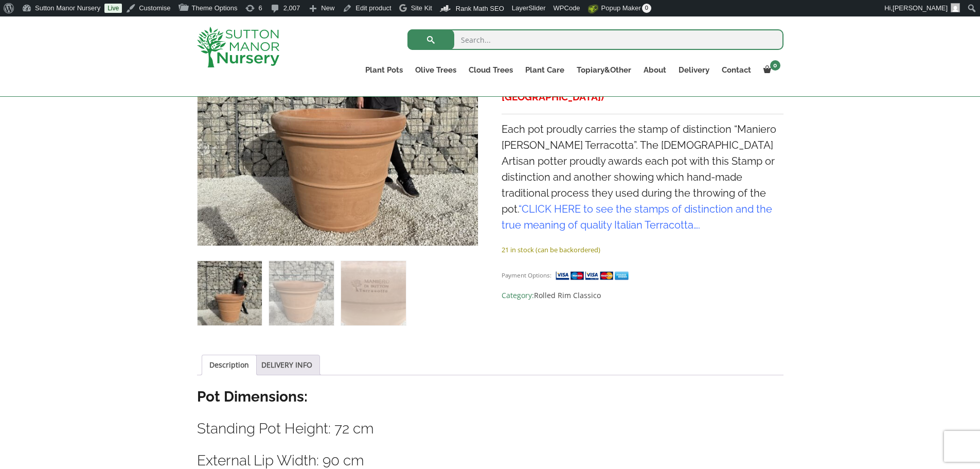
scroll to position [154, 0]
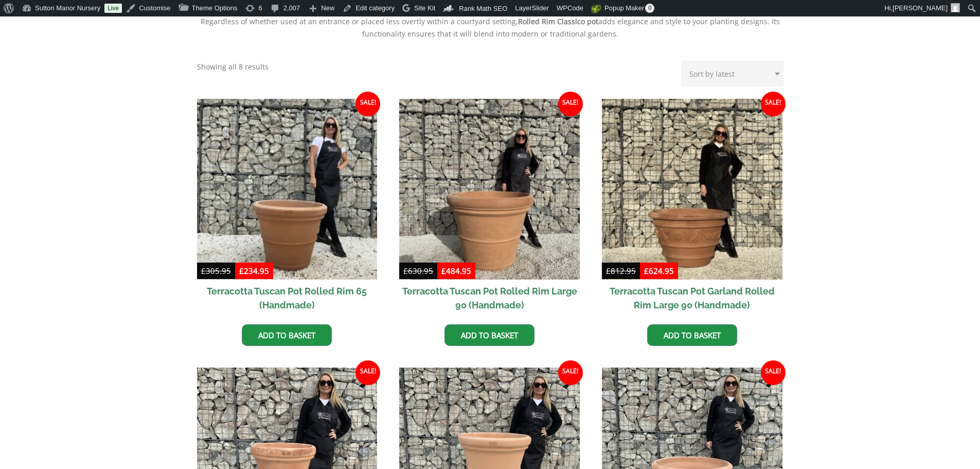
scroll to position [482, 0]
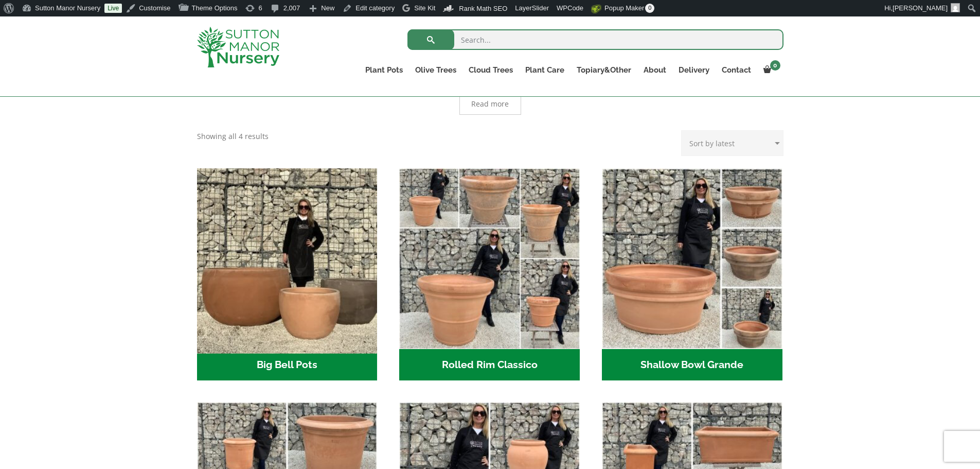
click at [310, 288] on img "Visit product category Big Bell Pots" at bounding box center [286, 258] width 189 height 189
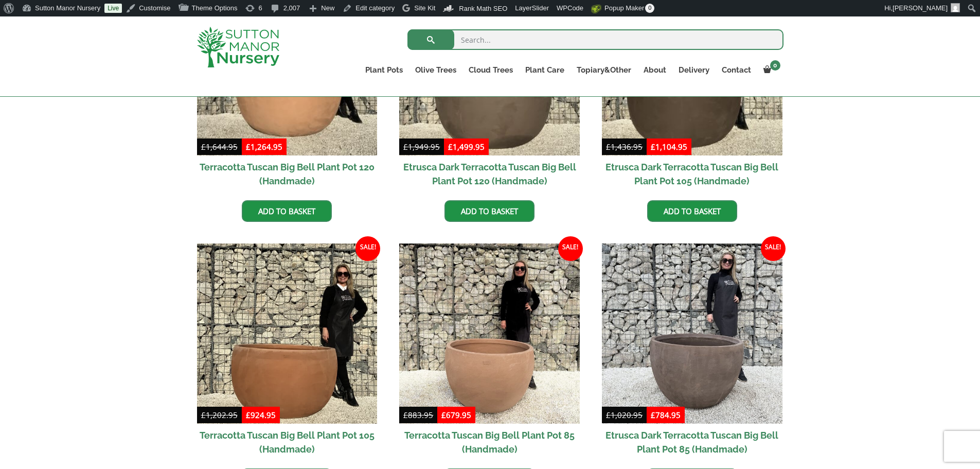
scroll to position [463, 0]
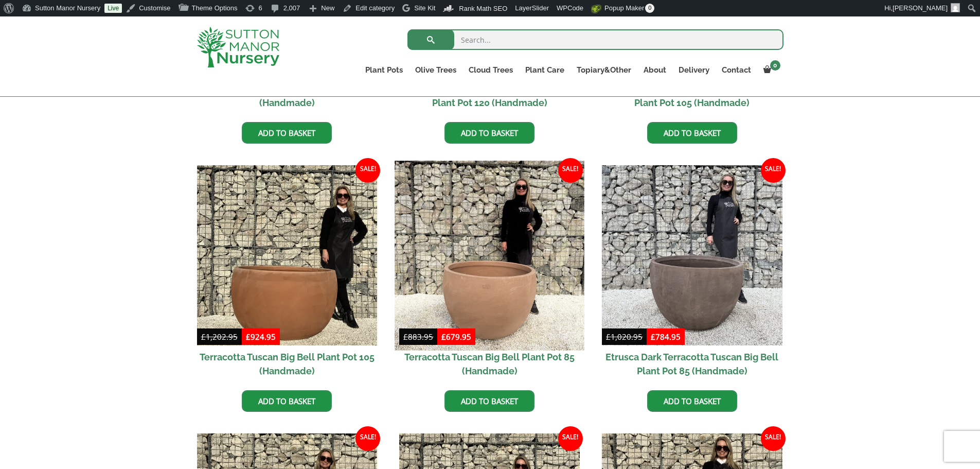
click at [518, 293] on img at bounding box center [489, 255] width 189 height 189
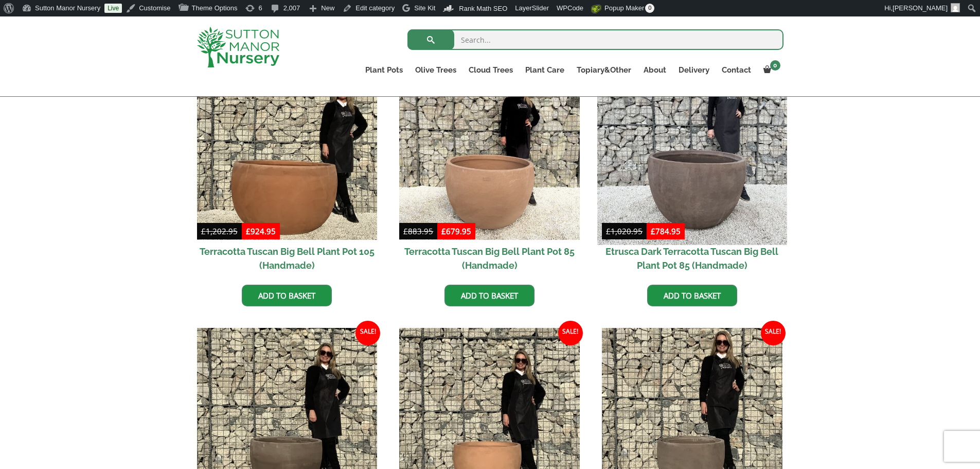
scroll to position [669, 0]
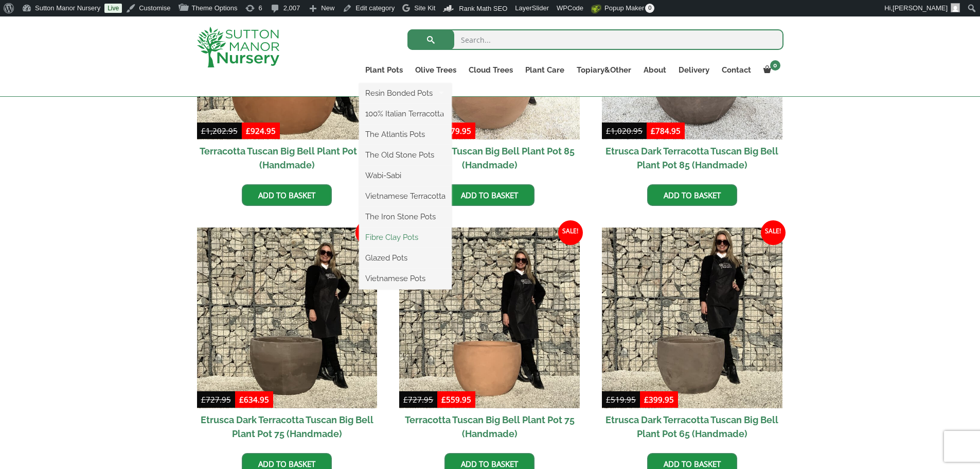
click at [396, 237] on link "Fibre Clay Pots" at bounding box center [405, 236] width 93 height 15
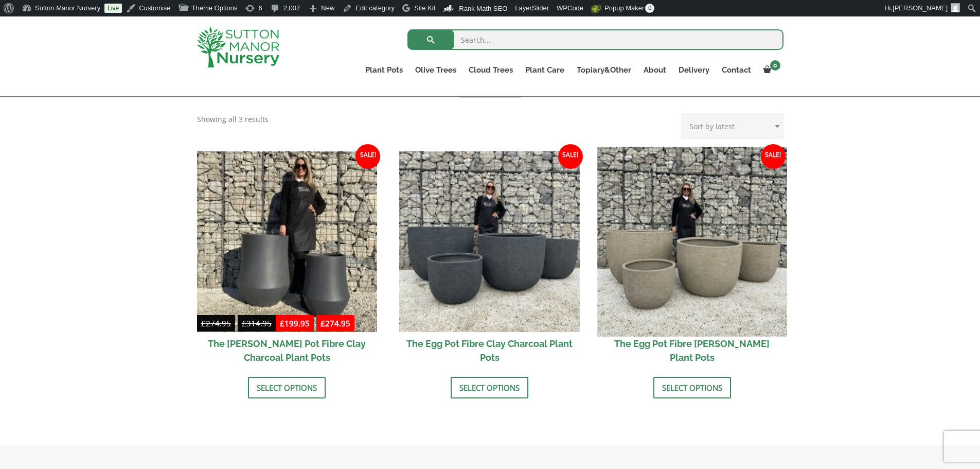
scroll to position [309, 0]
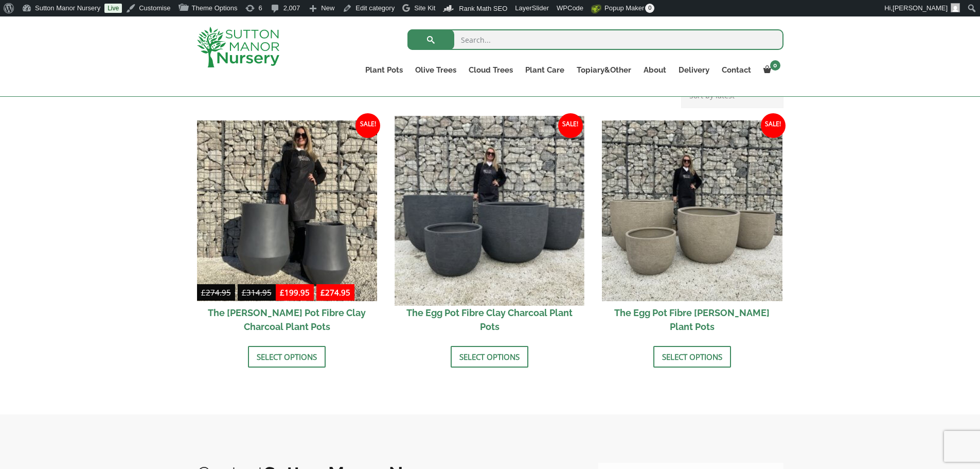
click at [526, 215] on img at bounding box center [489, 210] width 189 height 189
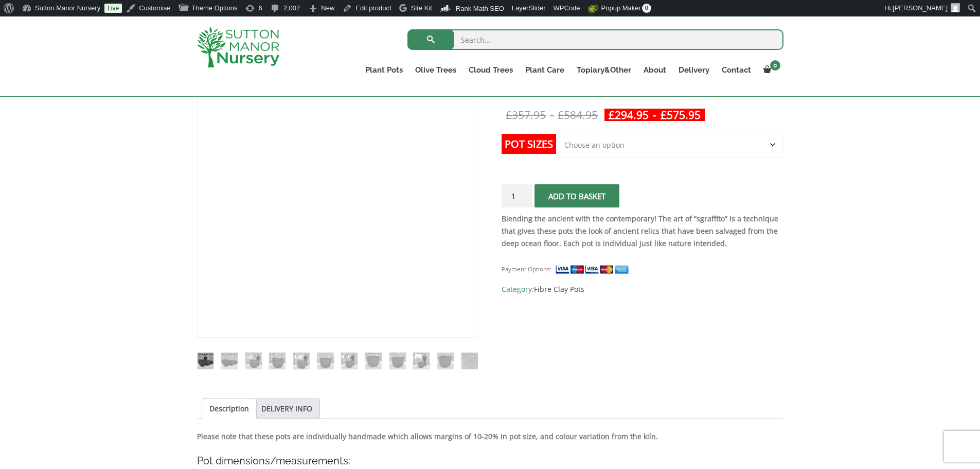
scroll to position [103, 0]
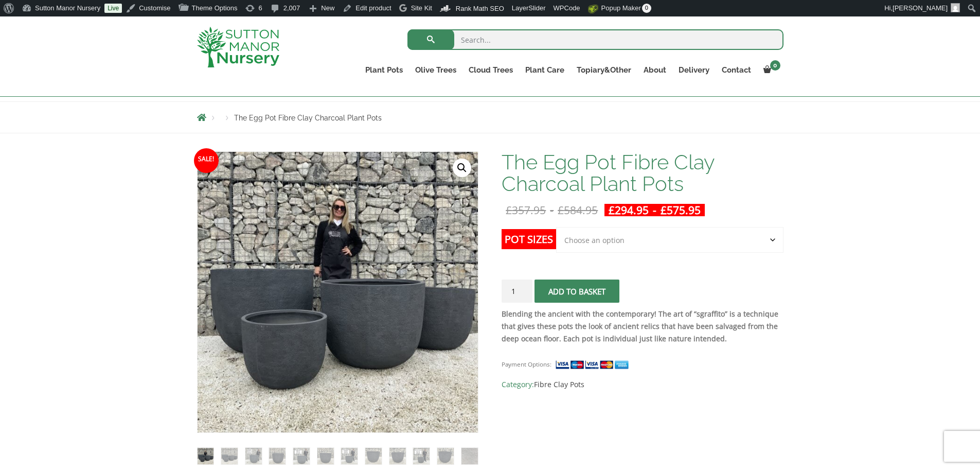
click at [623, 233] on select "Choose an option Click here to buy the 5th To Largest Pot In The Picture Click …" at bounding box center [669, 240] width 227 height 26
click at [619, 339] on strong "Blending the ancient with the contemporary! The art of “sgraffito” is a techniq…" at bounding box center [640, 326] width 277 height 34
click at [622, 239] on select "Choose an option Click here to buy the 5th To Largest Pot In The Picture Click …" at bounding box center [669, 240] width 227 height 26
select select "Click here to buy The Largest Pot In The Picture"
click at [556, 227] on select "Choose an option Click here to buy the 5th To Largest Pot In The Picture Click …" at bounding box center [669, 240] width 227 height 26
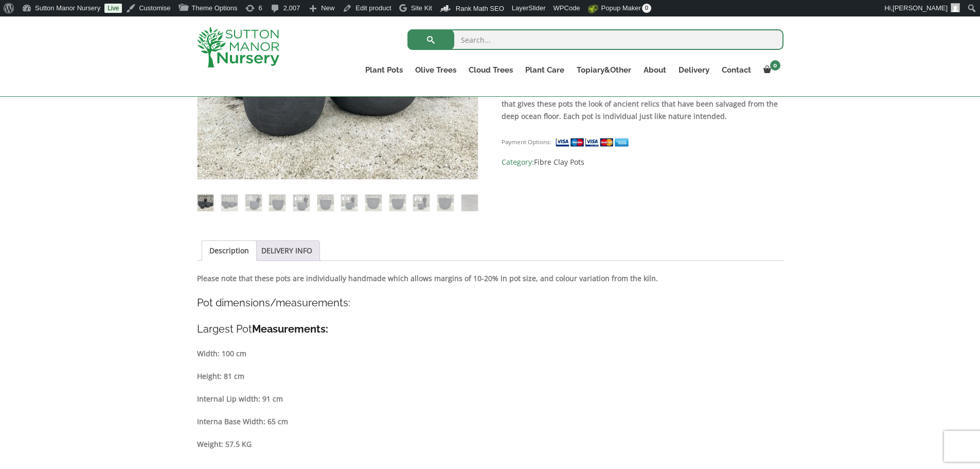
scroll to position [360, 0]
